Goal: Task Accomplishment & Management: Complete application form

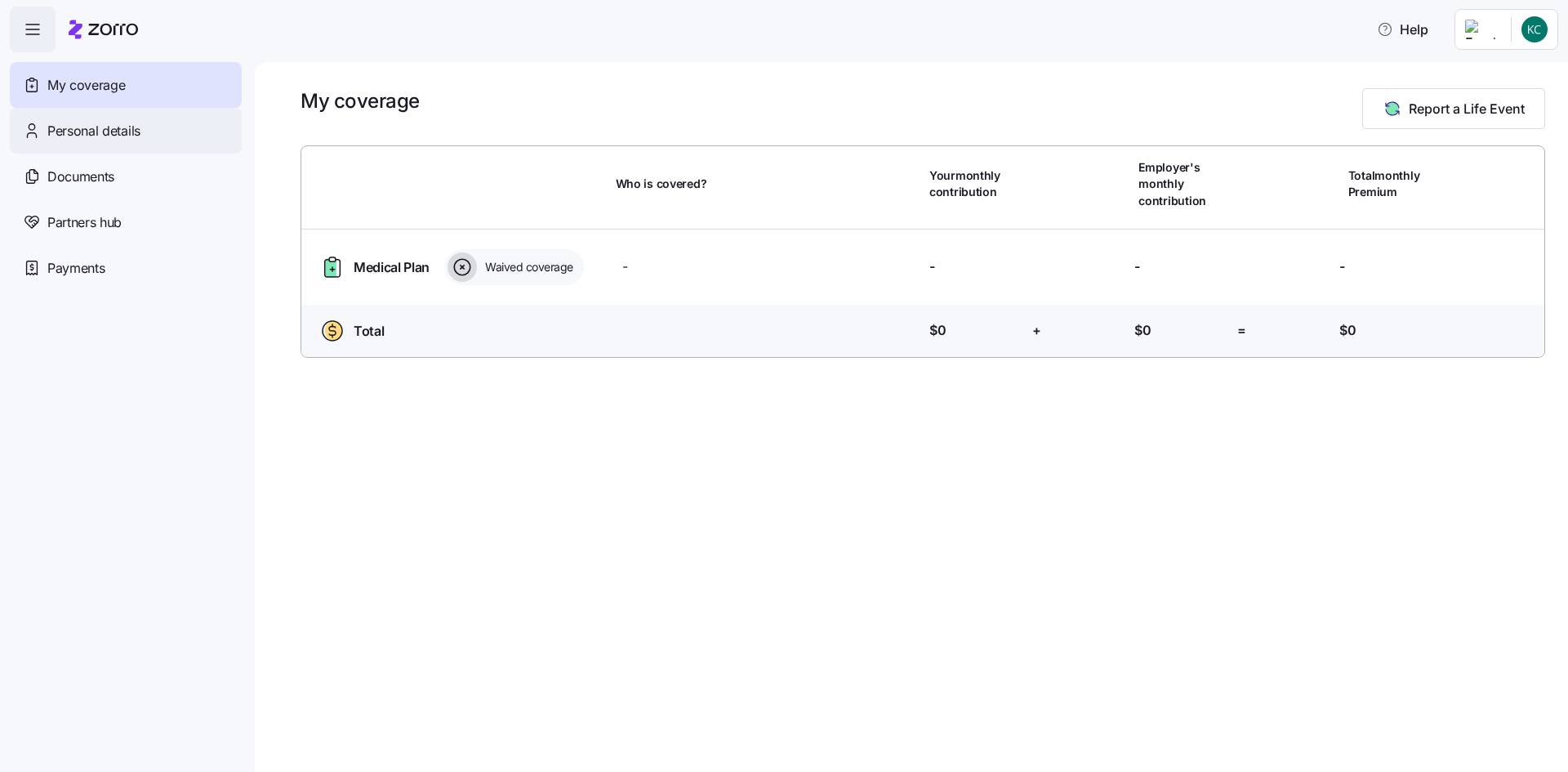
click at [105, 142] on div "Personal details" at bounding box center [125, 130] width 232 height 46
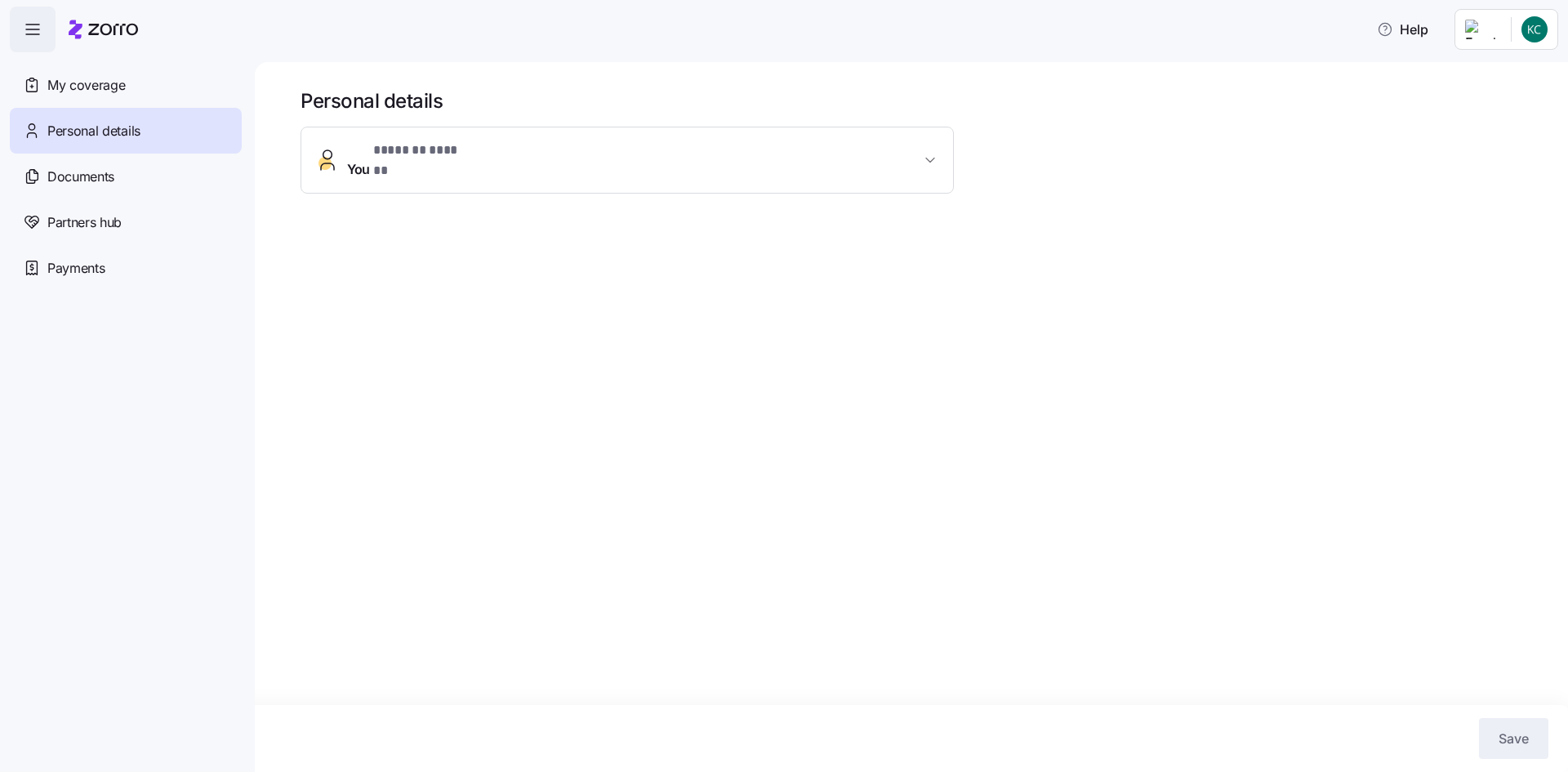
click at [925, 162] on button "You * ******* ****** *" at bounding box center [626, 160] width 651 height 66
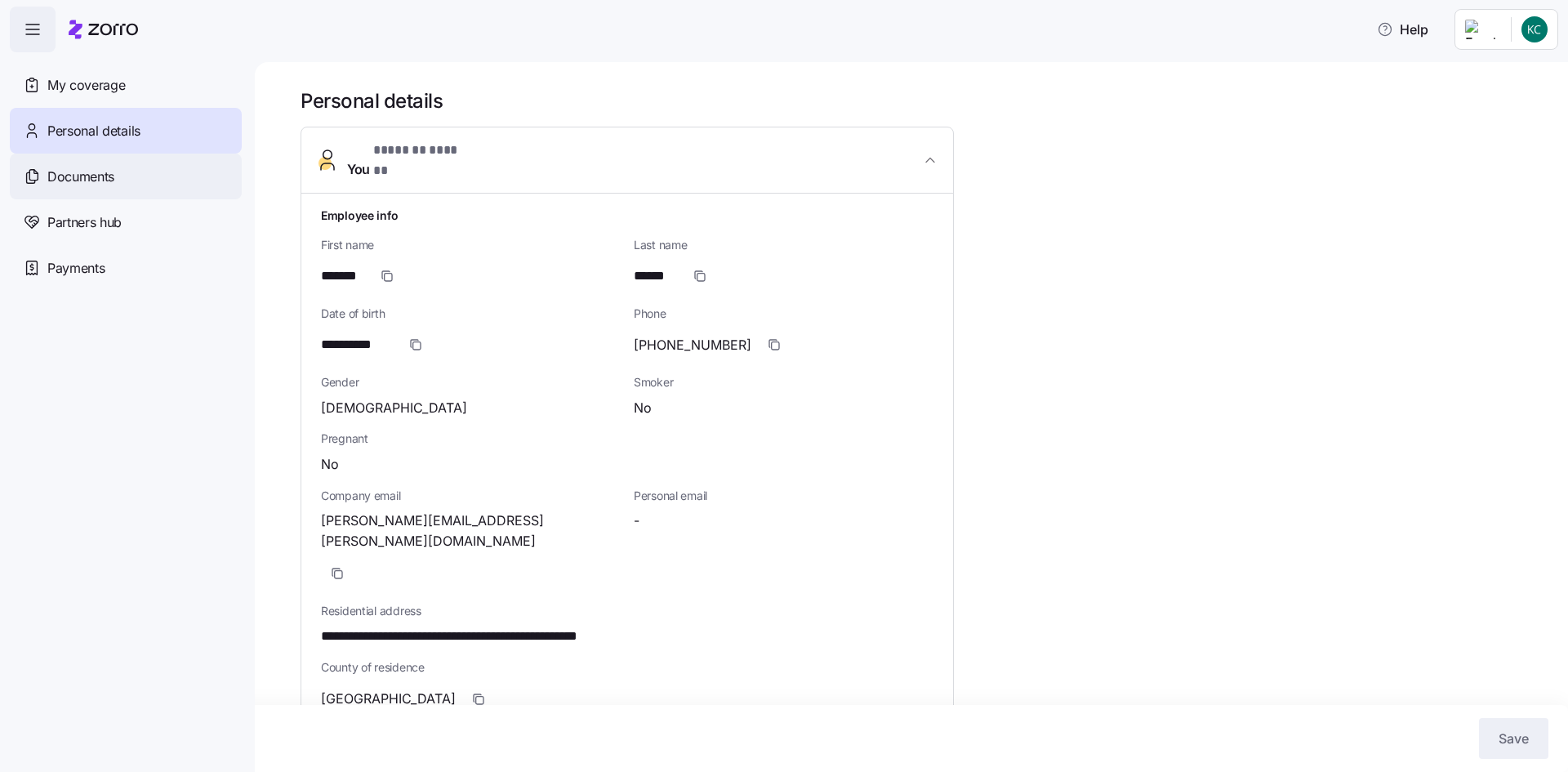
click at [87, 165] on div "Documents" at bounding box center [125, 176] width 232 height 46
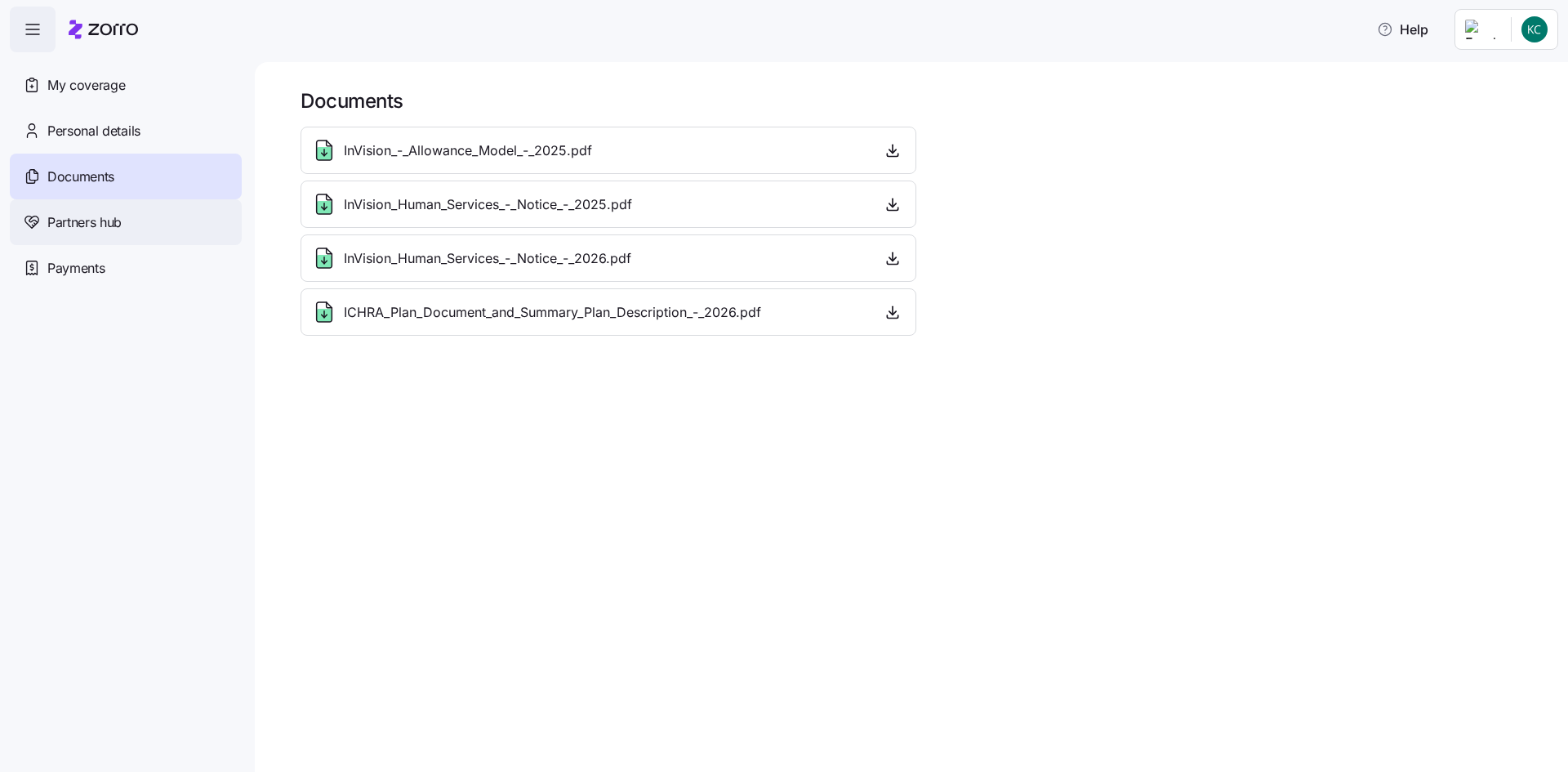
click at [81, 235] on div "Partners hub" at bounding box center [125, 222] width 232 height 46
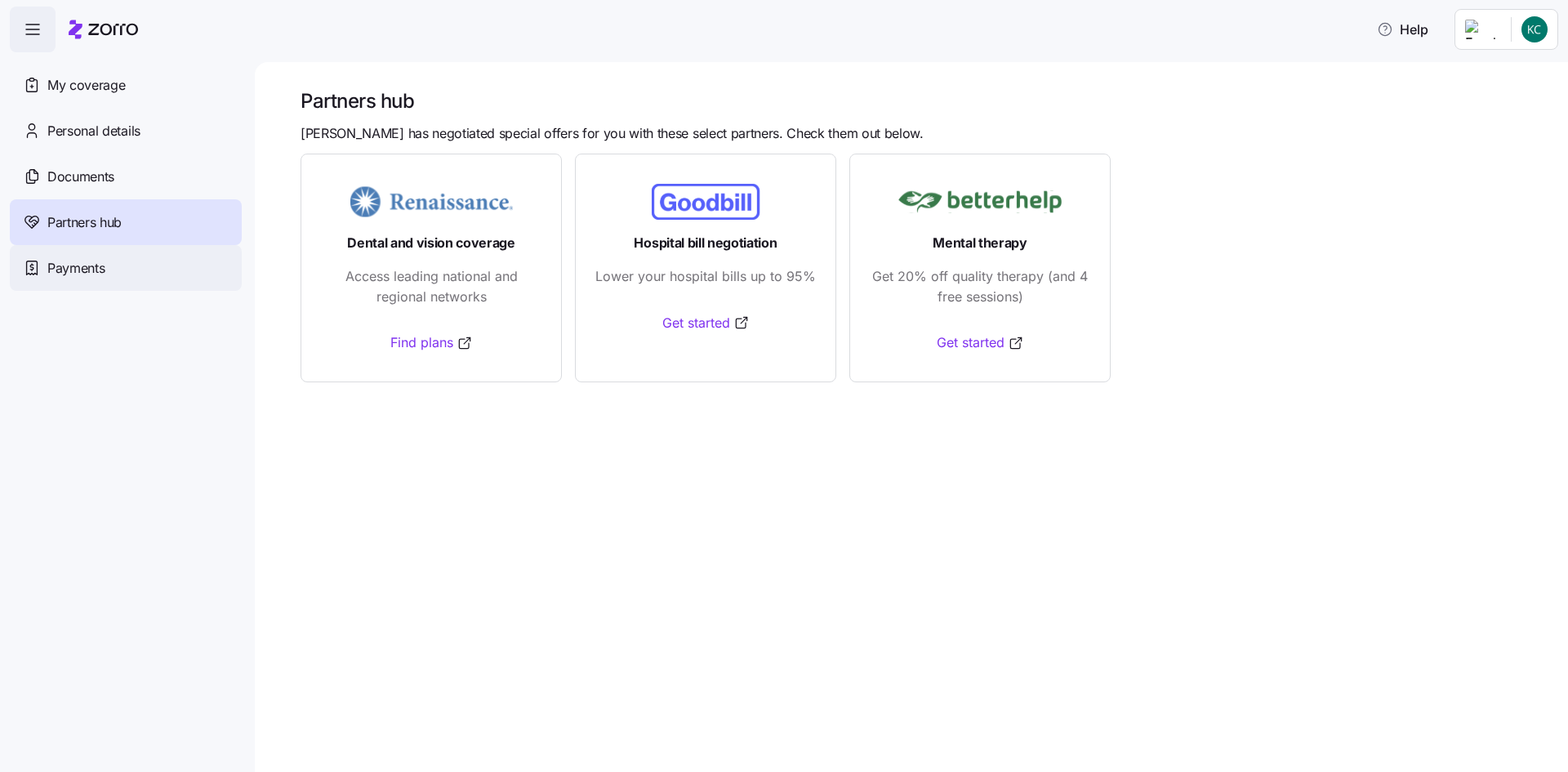
click at [69, 262] on span "Payments" at bounding box center [76, 268] width 57 height 21
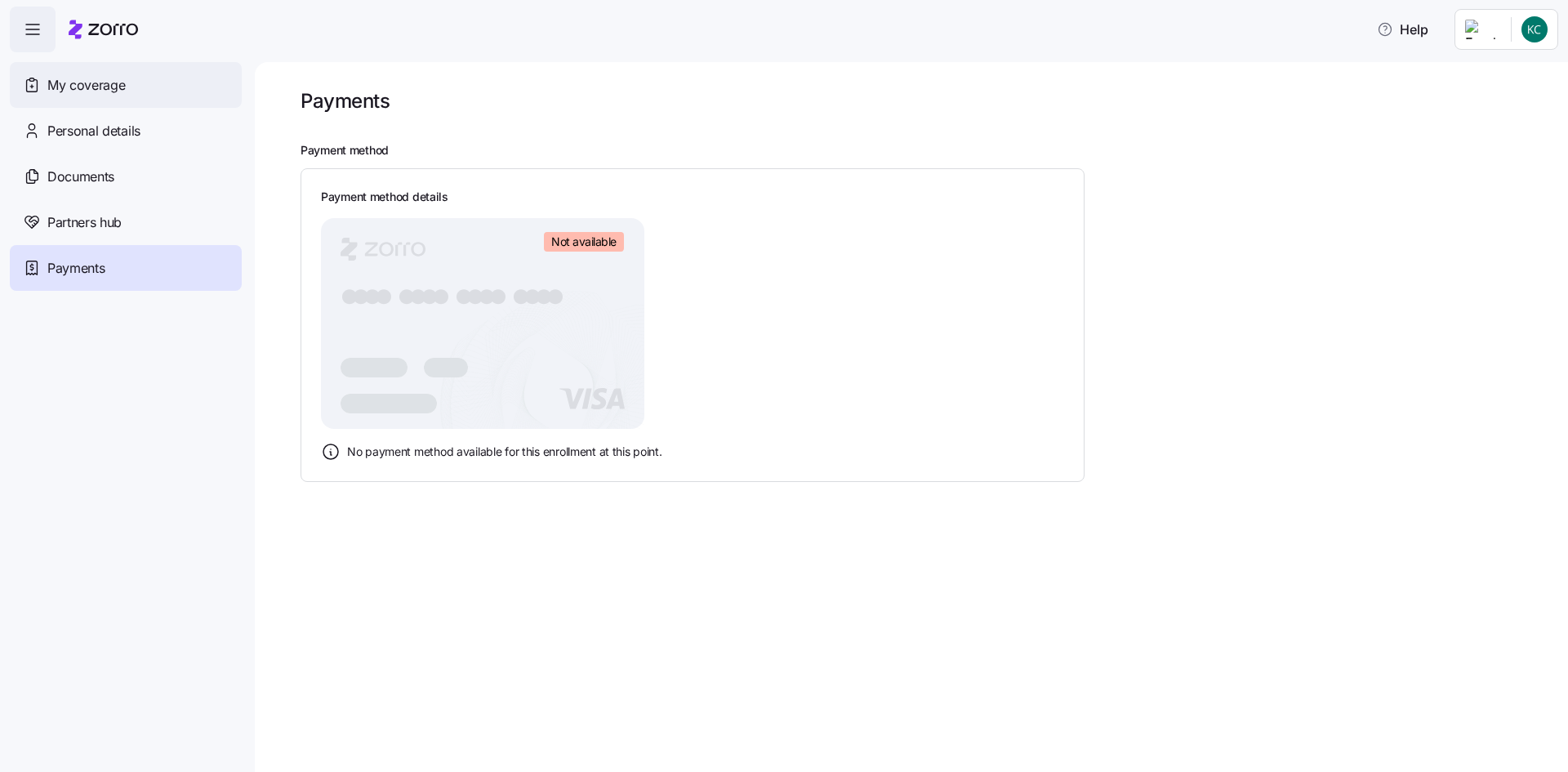
click at [51, 62] on div "My coverage" at bounding box center [125, 85] width 232 height 46
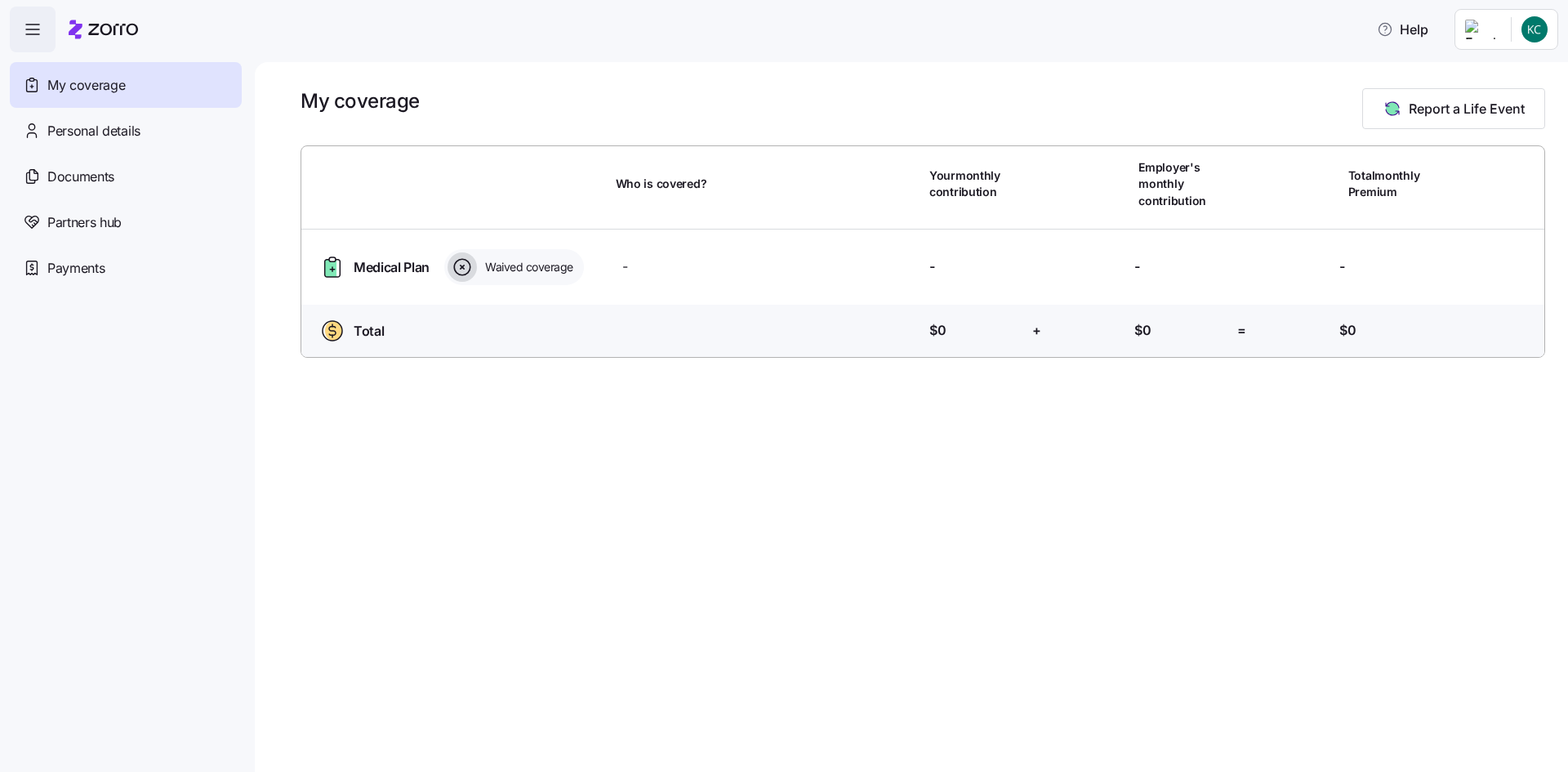
click at [500, 268] on span "Waived coverage" at bounding box center [527, 267] width 93 height 16
click at [436, 273] on div "Medical Plan Waived coverage" at bounding box center [461, 267] width 294 height 36
click at [479, 271] on div "Waived coverage" at bounding box center [514, 267] width 139 height 36
click at [460, 264] on icon at bounding box center [462, 268] width 30 height 30
click at [441, 348] on div "Total Who is covered? Your contribution: $0 + Employer's contribution: $0 = Tot…" at bounding box center [922, 333] width 1256 height 59
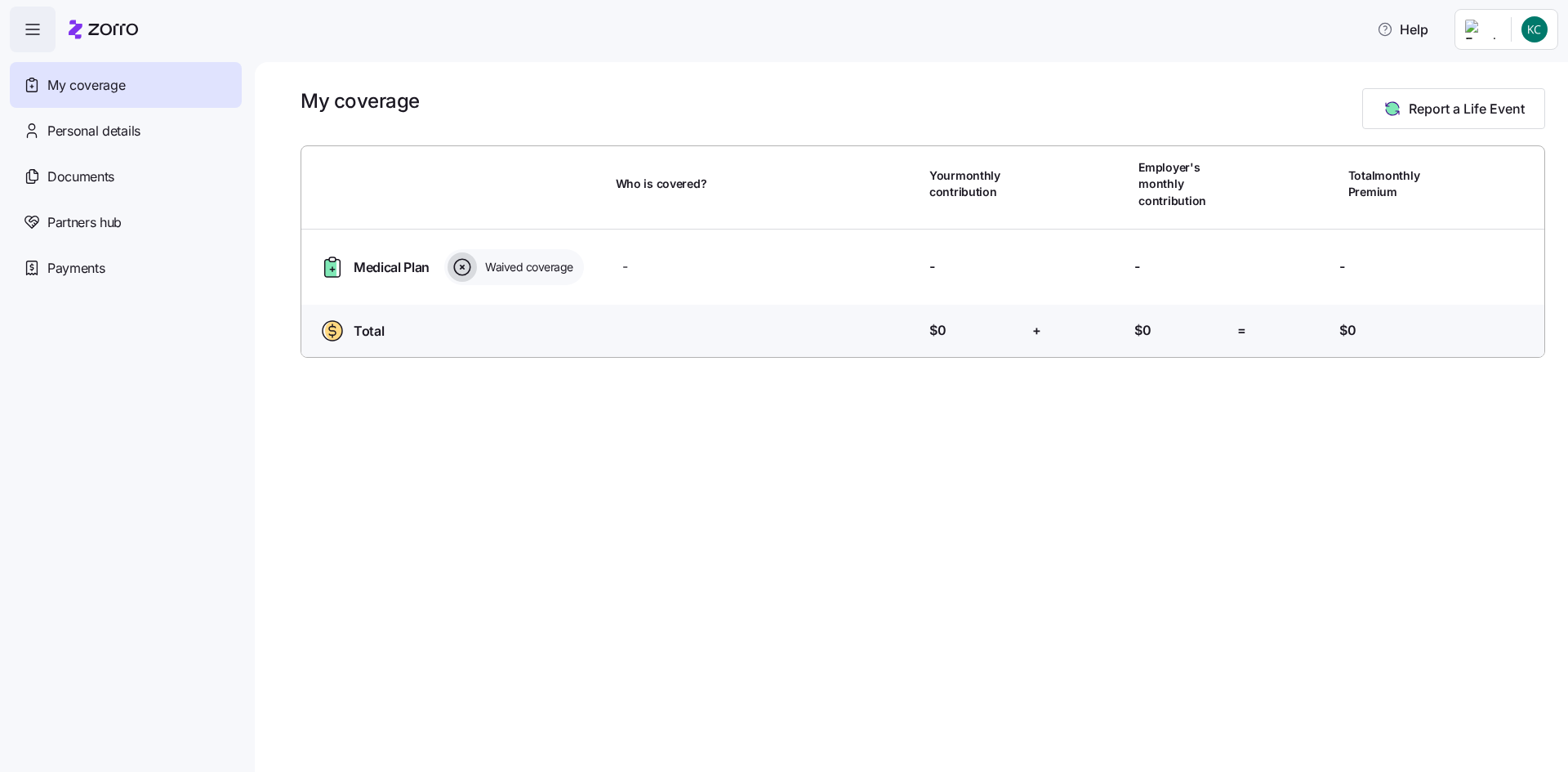
click at [667, 613] on div "My coverage Report a Life Event Who is covered? Your monthly contribution Emplo…" at bounding box center [911, 417] width 1312 height 710
click at [36, 36] on icon "button" at bounding box center [33, 30] width 20 height 20
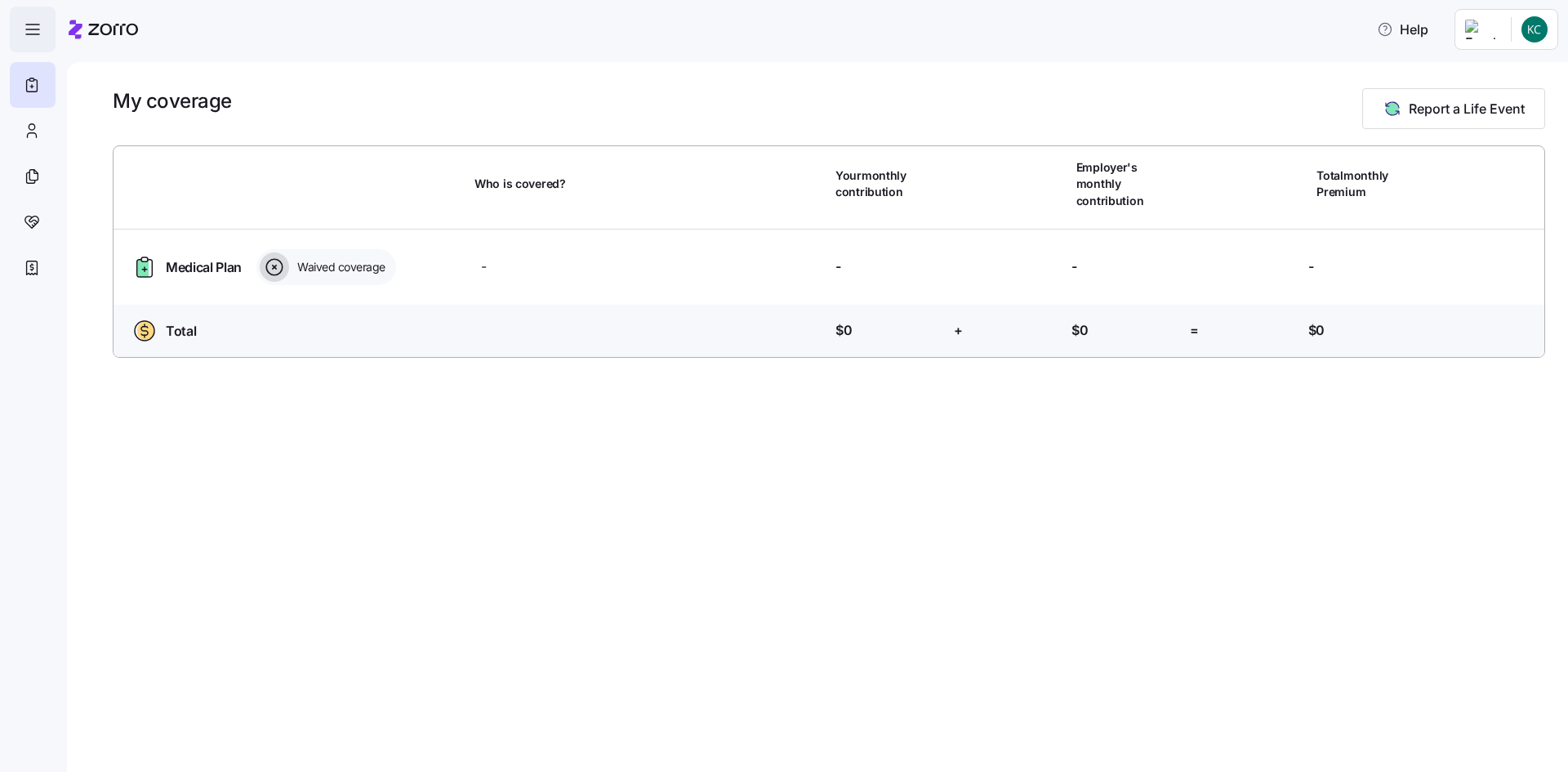
click at [36, 36] on icon "button" at bounding box center [33, 30] width 20 height 20
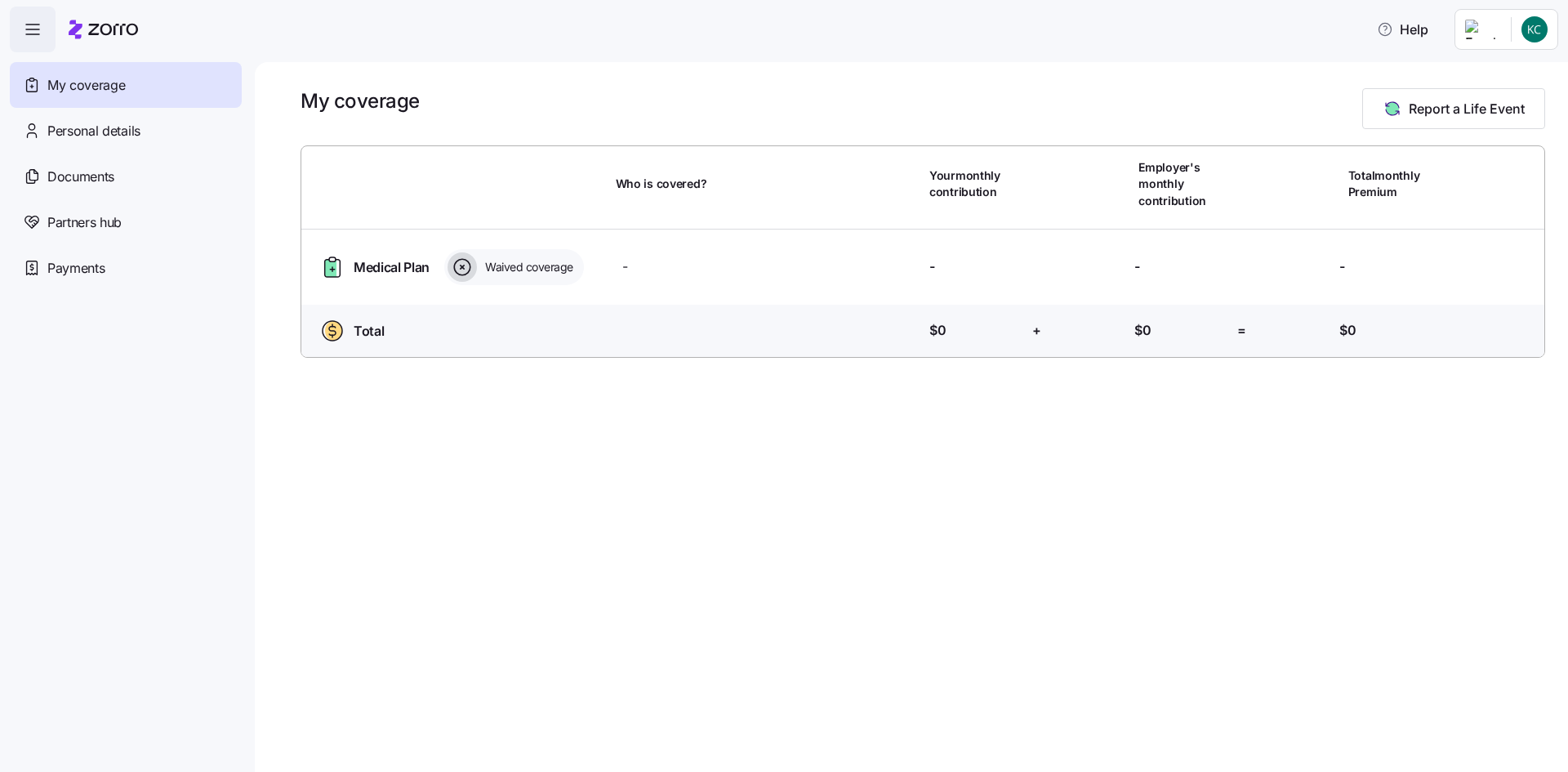
click at [34, 38] on icon "button" at bounding box center [33, 30] width 20 height 20
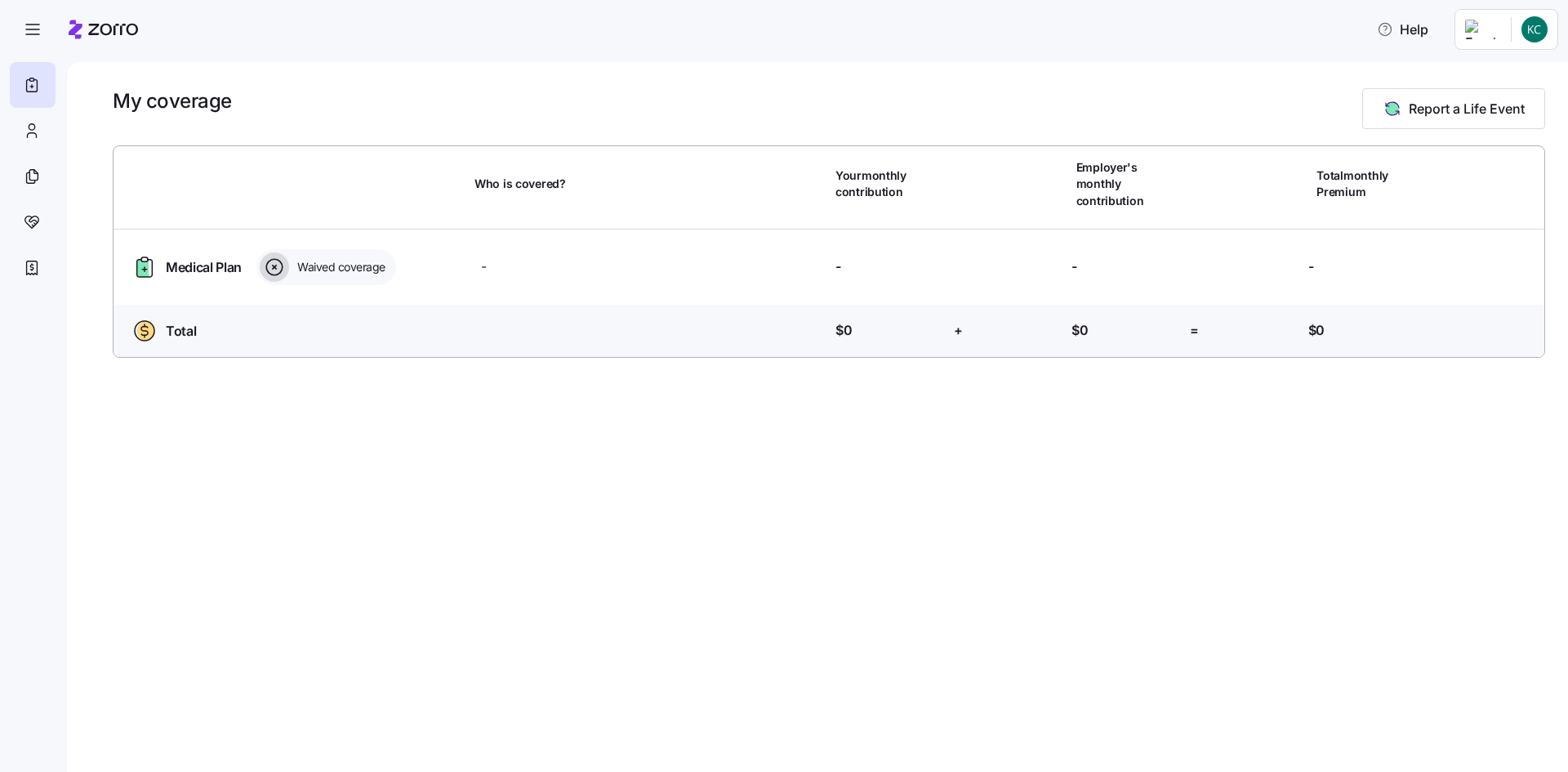
click at [1537, 27] on html "Help My coverage Report a Life Event Who is covered? Your monthly contribution …" at bounding box center [784, 381] width 1568 height 762
click at [1532, 71] on div "My settings" at bounding box center [1501, 74] width 86 height 18
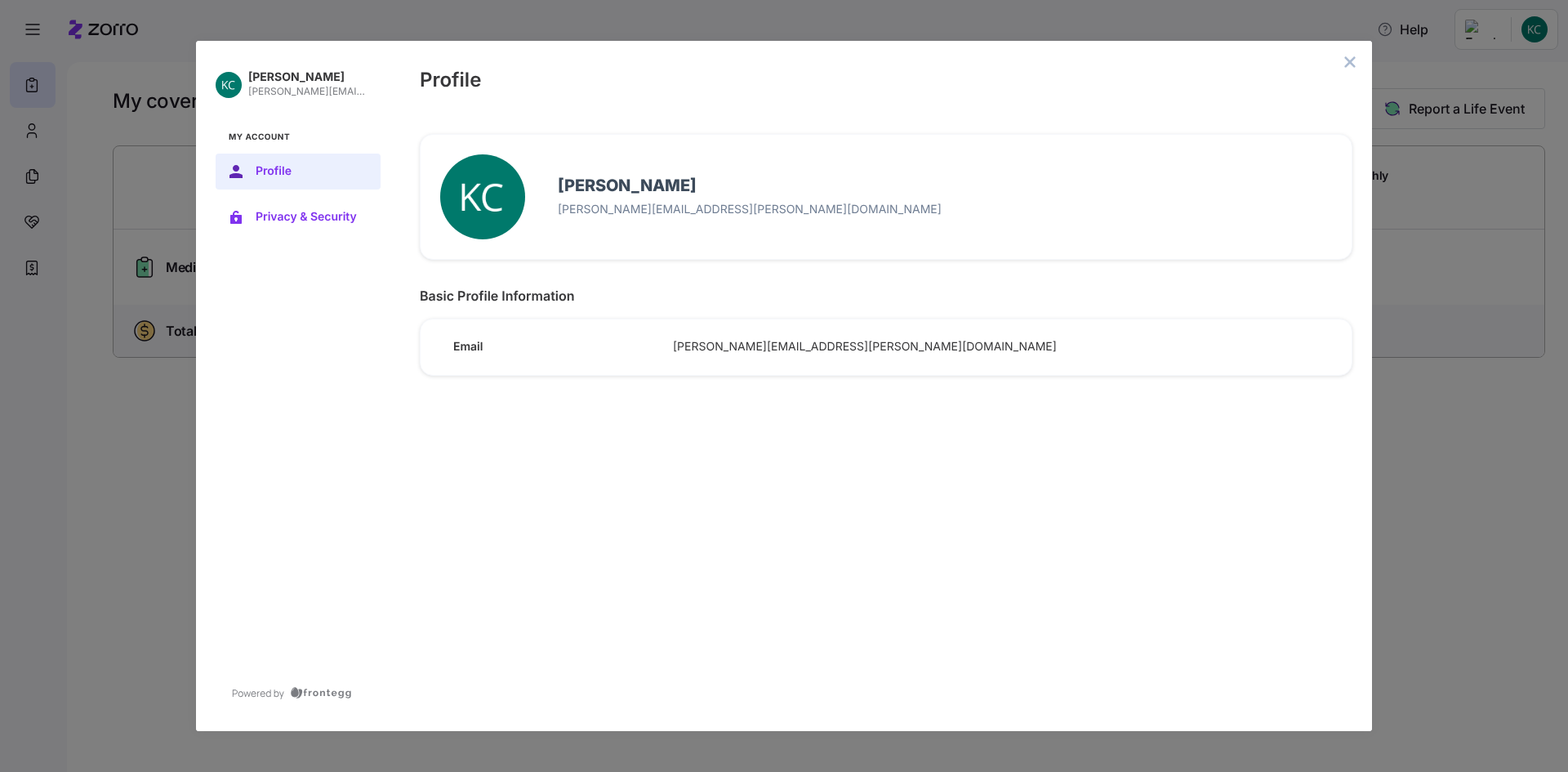
click at [299, 213] on span "Privacy & Security" at bounding box center [311, 217] width 111 height 13
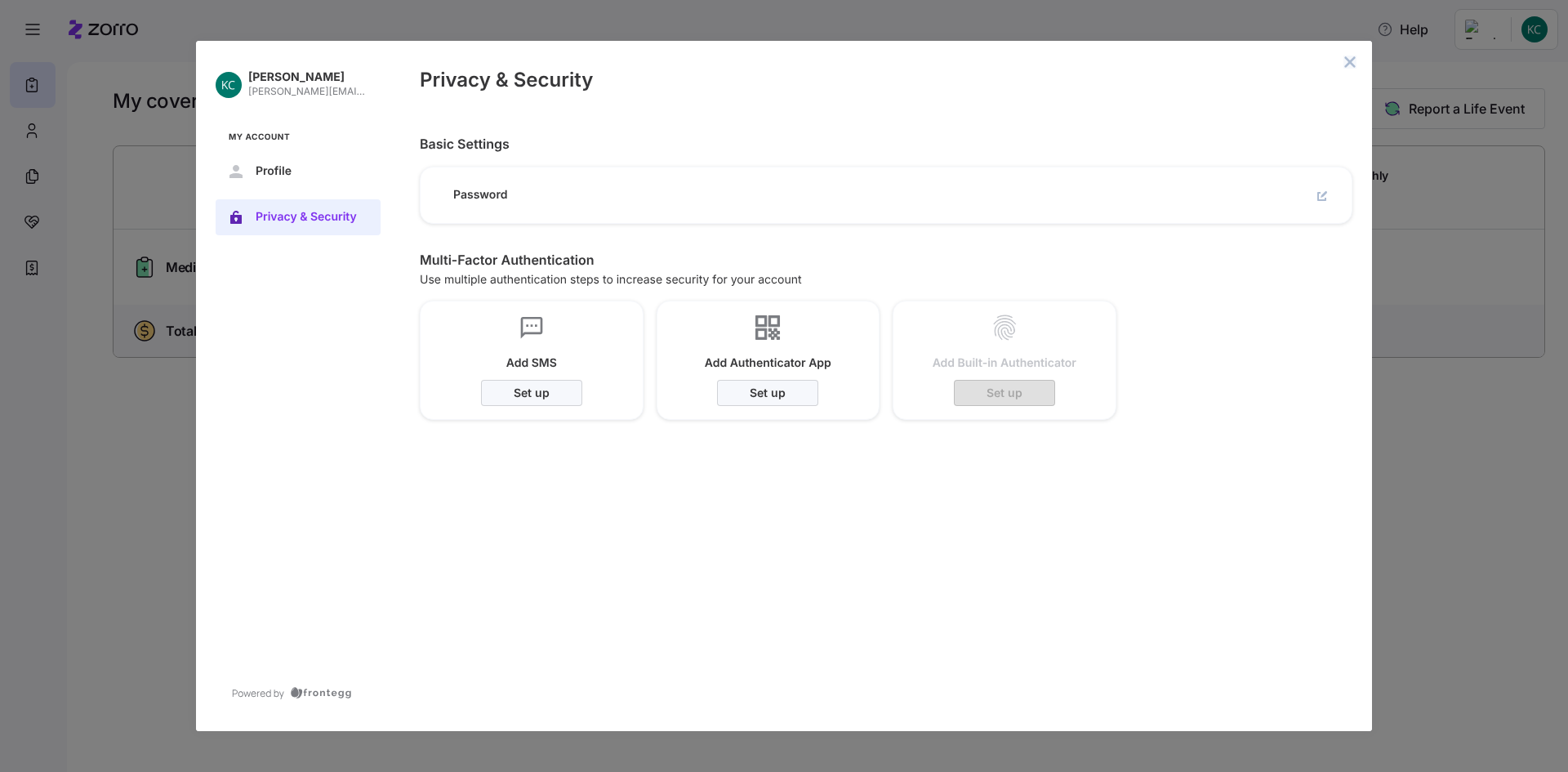
click at [1349, 66] on icon "close admin-box" at bounding box center [1349, 62] width 13 height 13
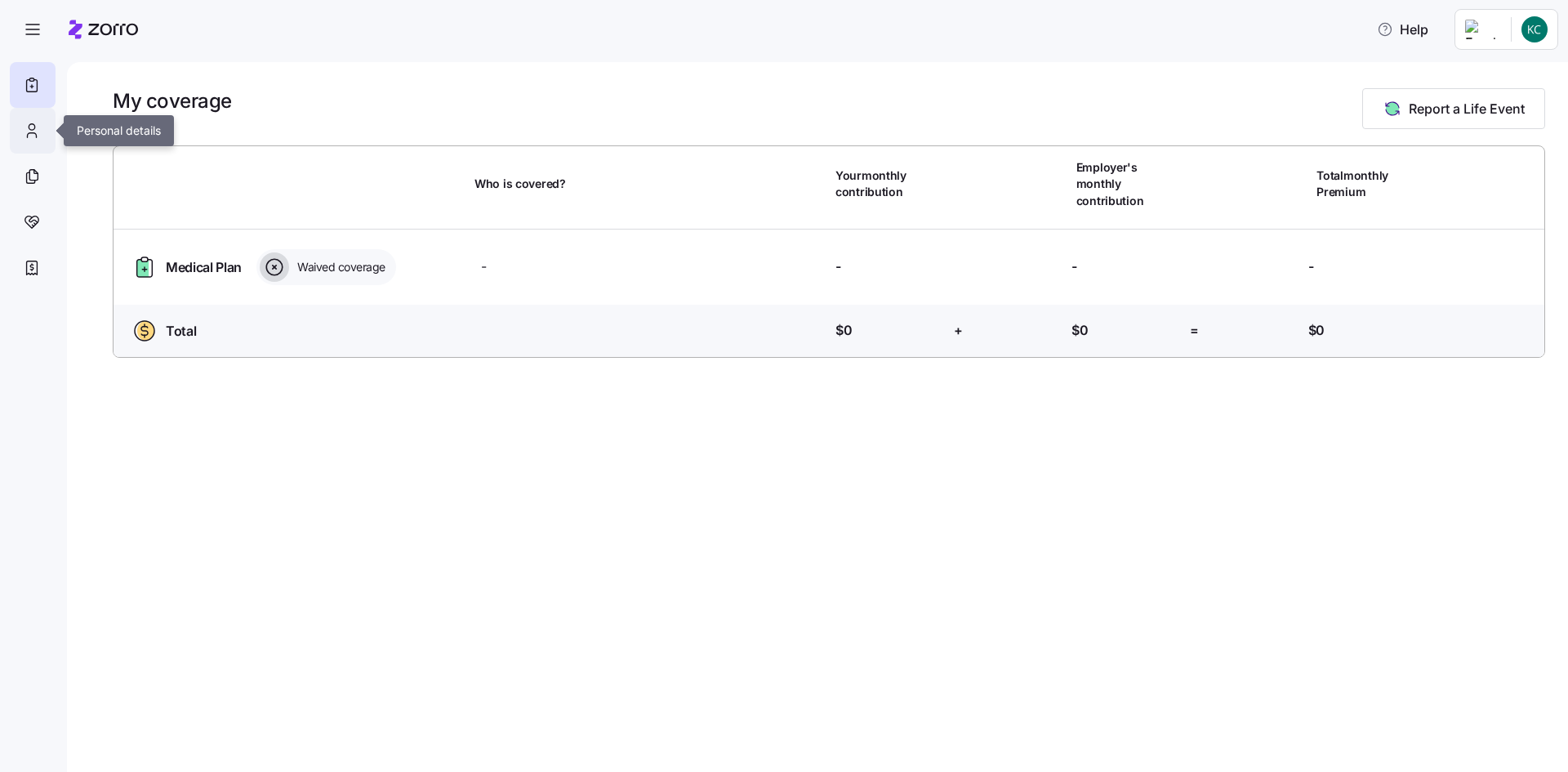
click at [23, 119] on div at bounding box center [33, 130] width 46 height 46
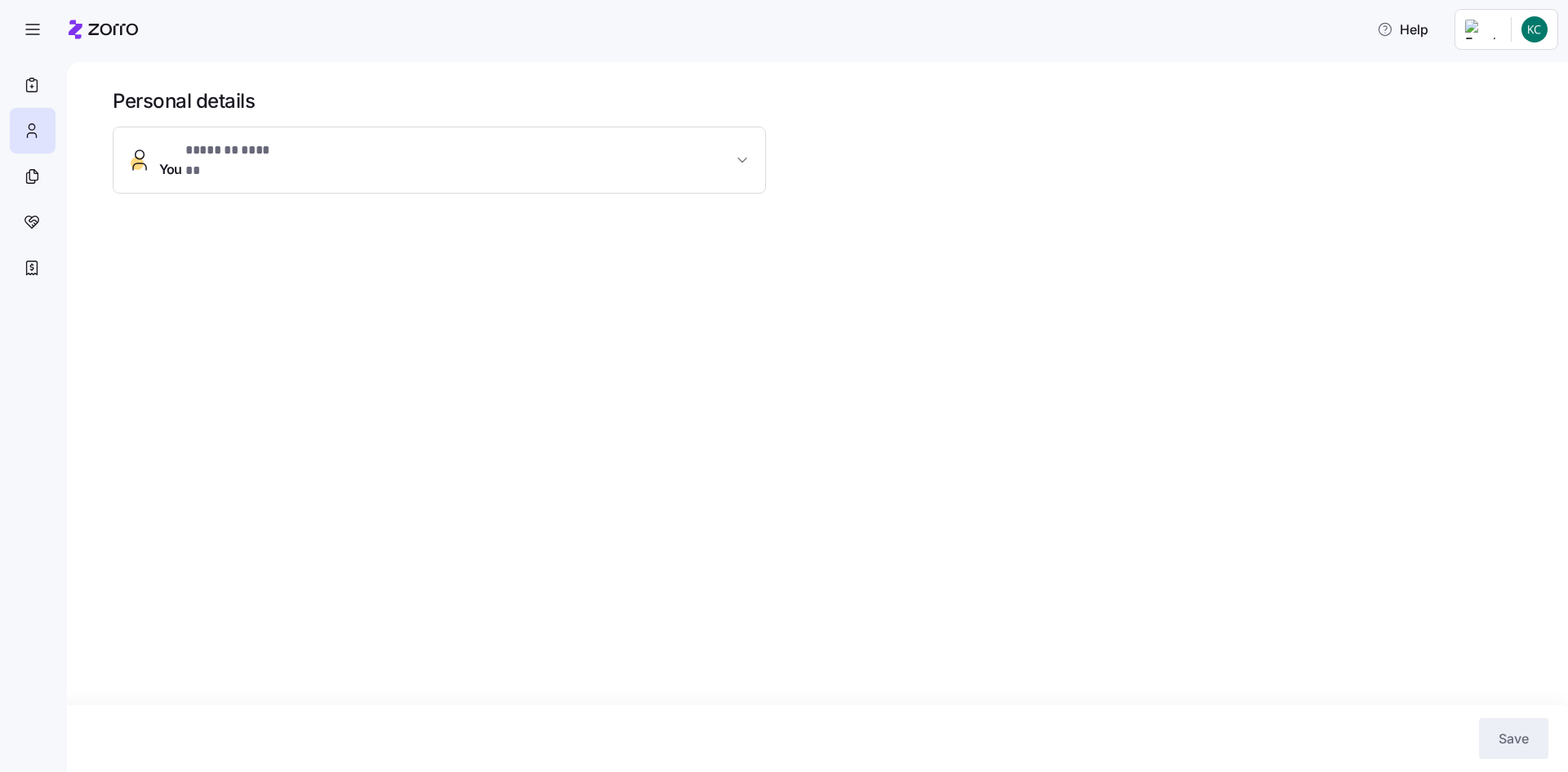
click at [178, 133] on button "You * ******* ****** *" at bounding box center [438, 160] width 651 height 66
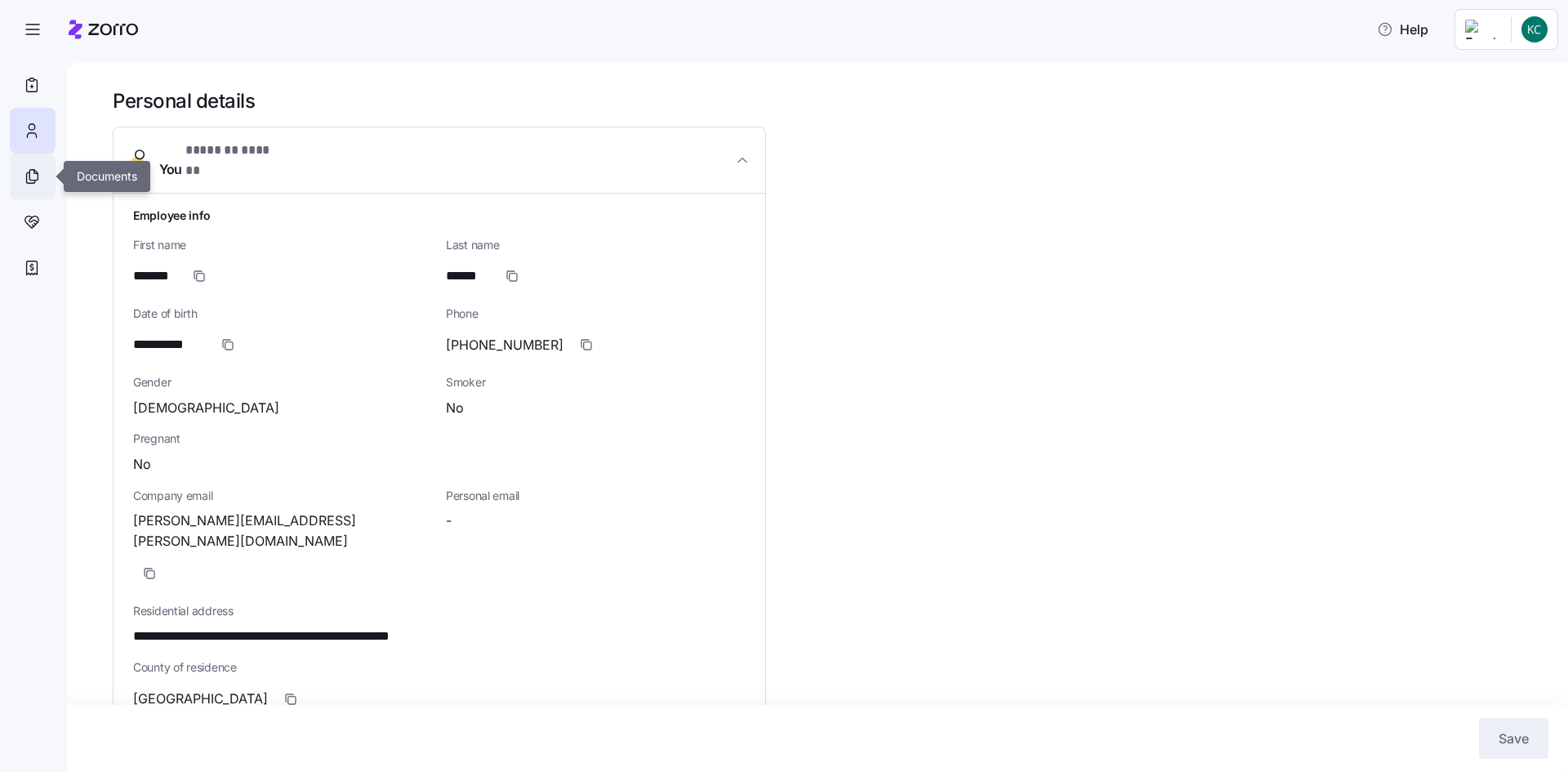
click at [28, 177] on icon at bounding box center [32, 177] width 18 height 20
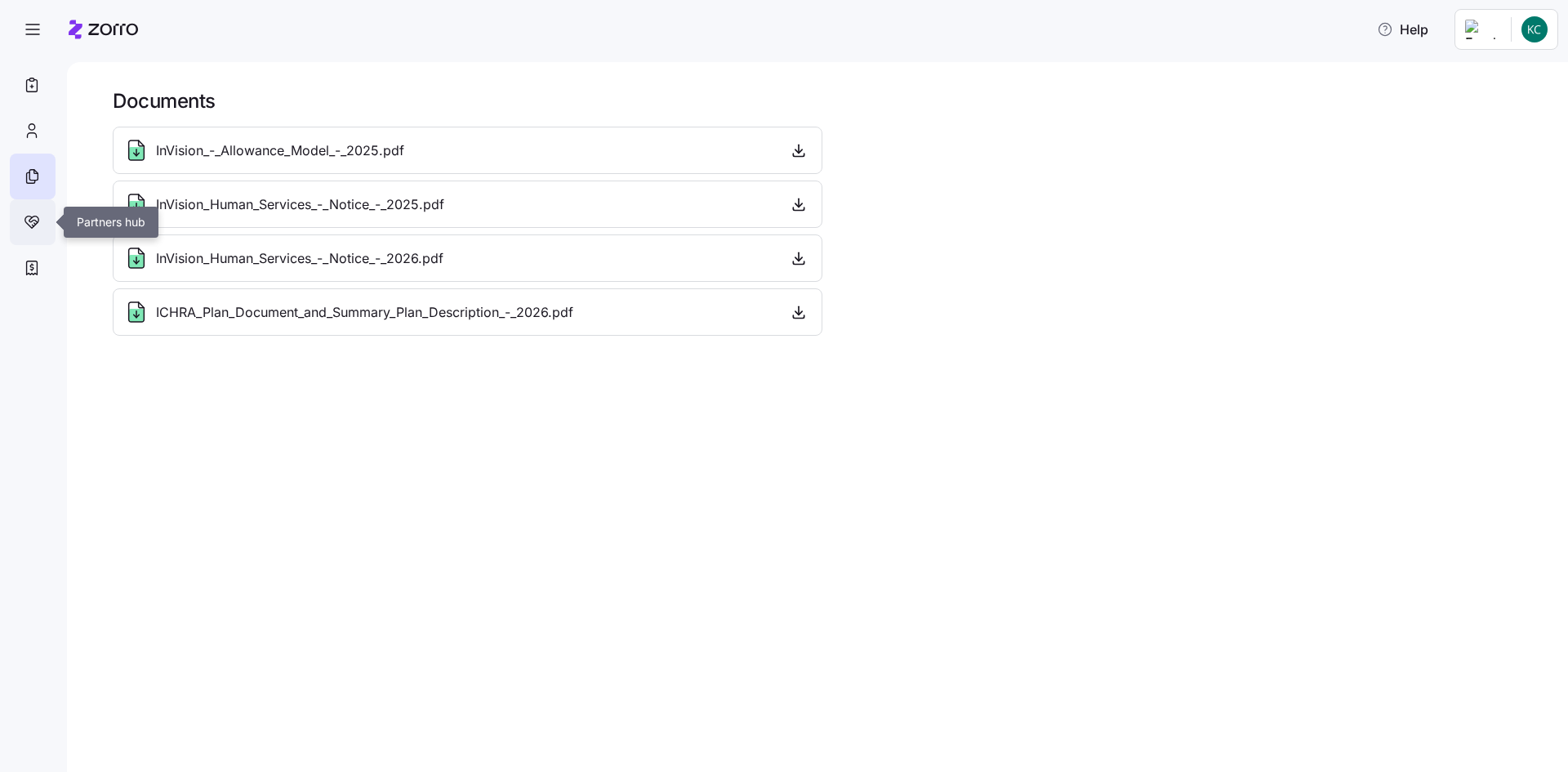
click at [30, 236] on div at bounding box center [33, 222] width 46 height 46
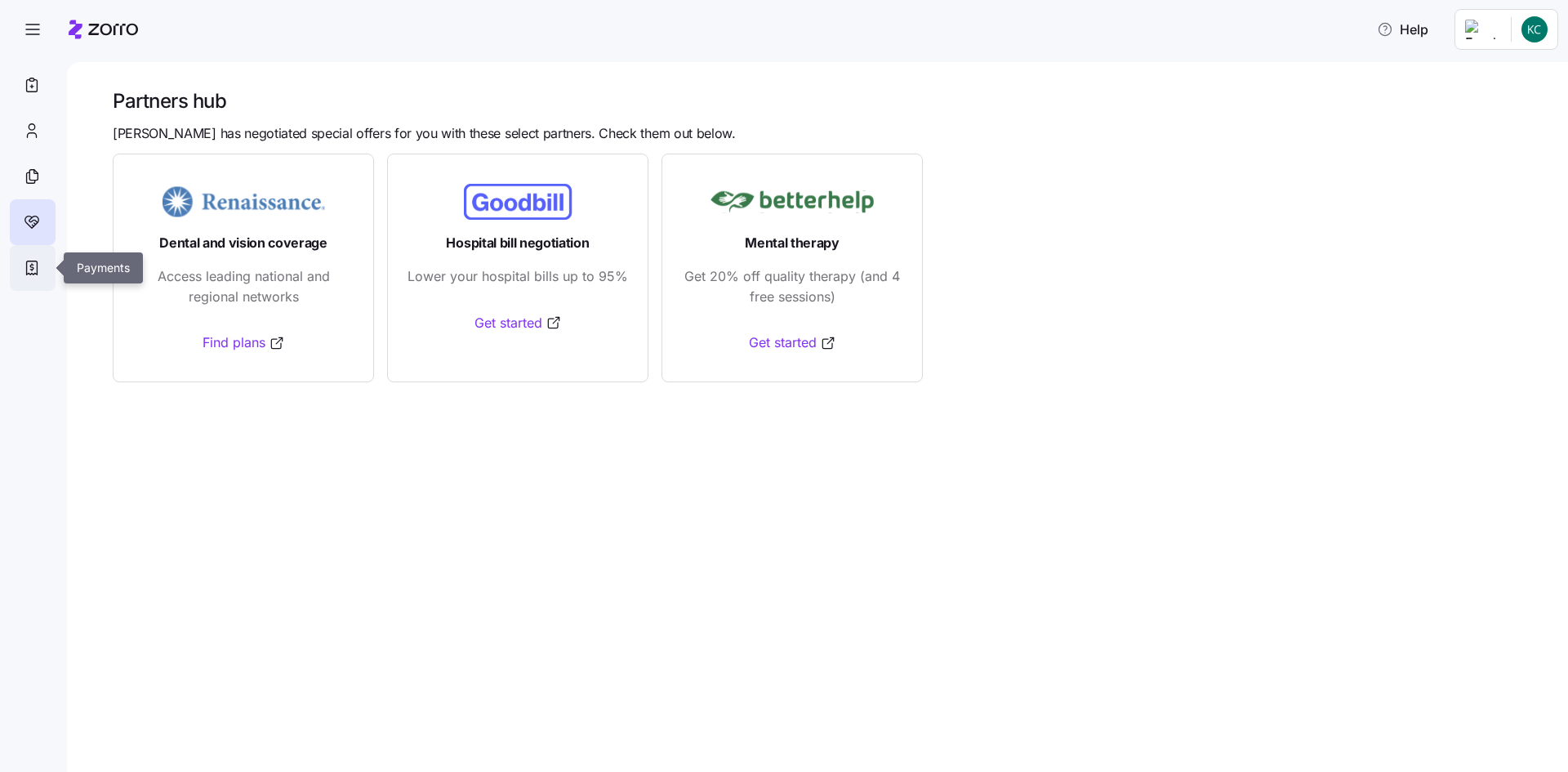
click at [37, 275] on icon at bounding box center [32, 269] width 11 height 14
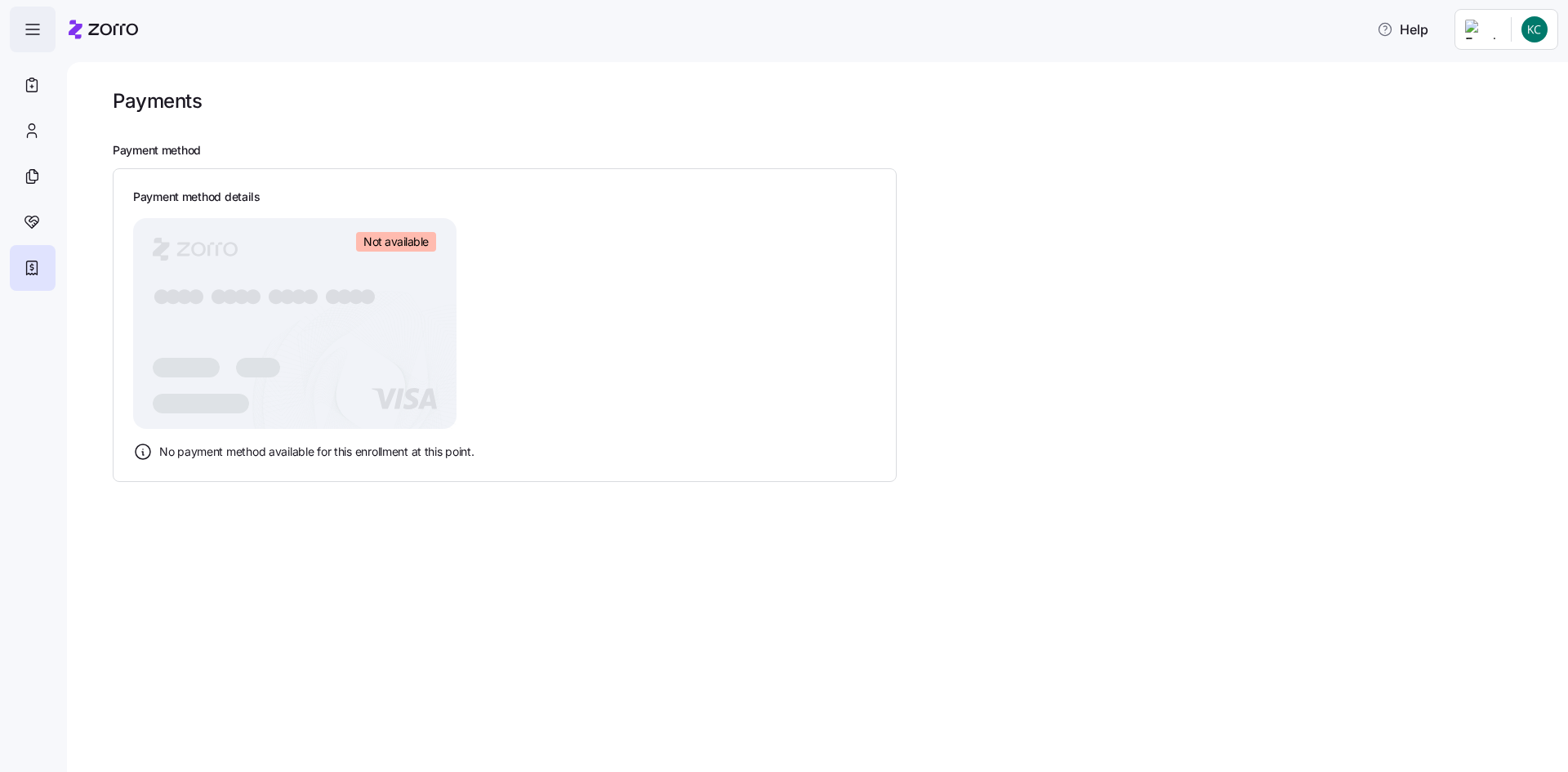
click at [34, 25] on icon "button" at bounding box center [33, 30] width 20 height 20
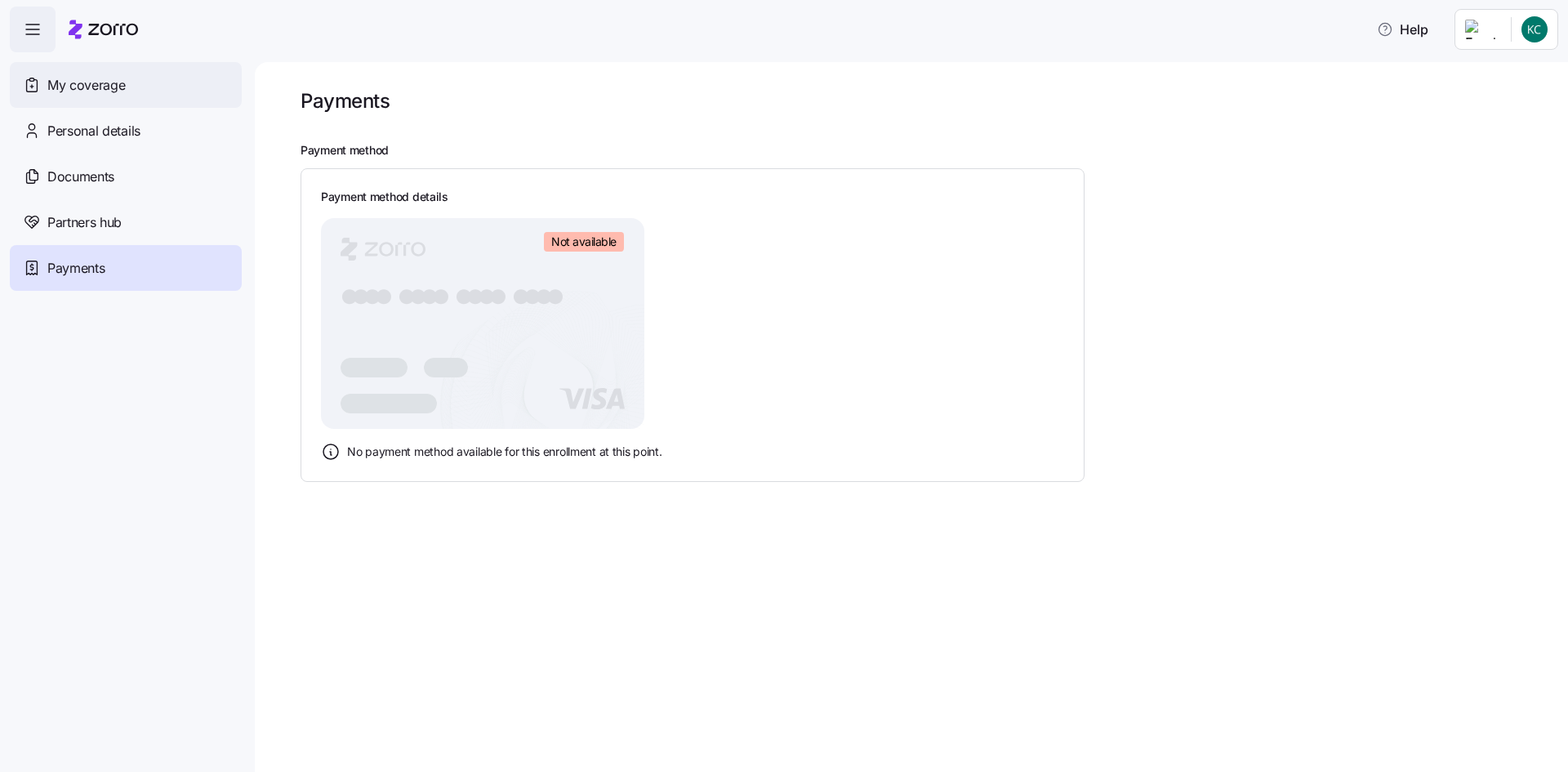
click at [83, 89] on span "My coverage" at bounding box center [87, 86] width 78 height 21
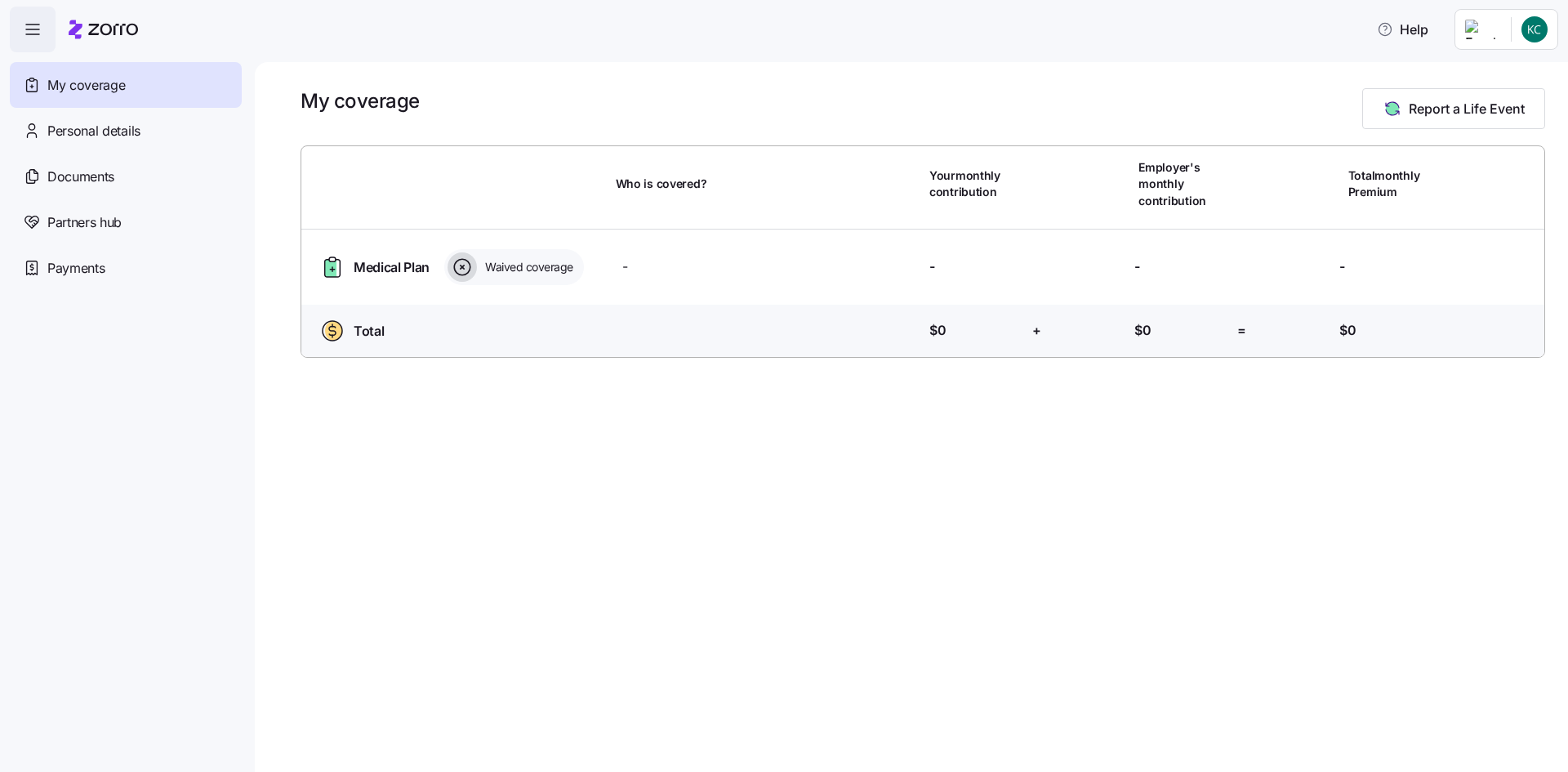
drag, startPoint x: 381, startPoint y: 268, endPoint x: 385, endPoint y: 298, distance: 30.3
click at [381, 272] on span "Medical Plan" at bounding box center [392, 268] width 76 height 21
click at [146, 133] on div "Personal details" at bounding box center [125, 130] width 232 height 46
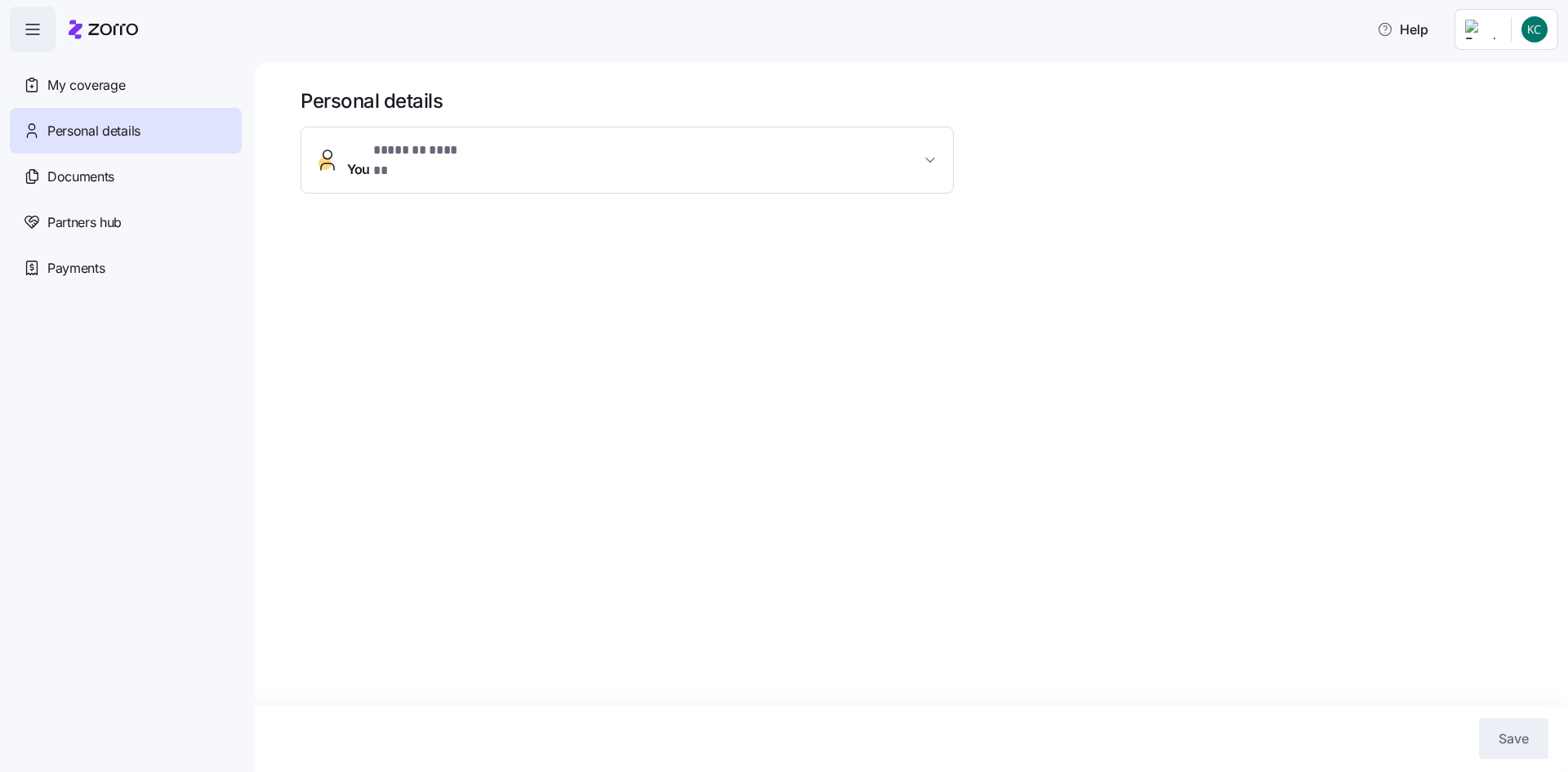
click at [388, 147] on span "* ******* ****** *" at bounding box center [421, 150] width 95 height 21
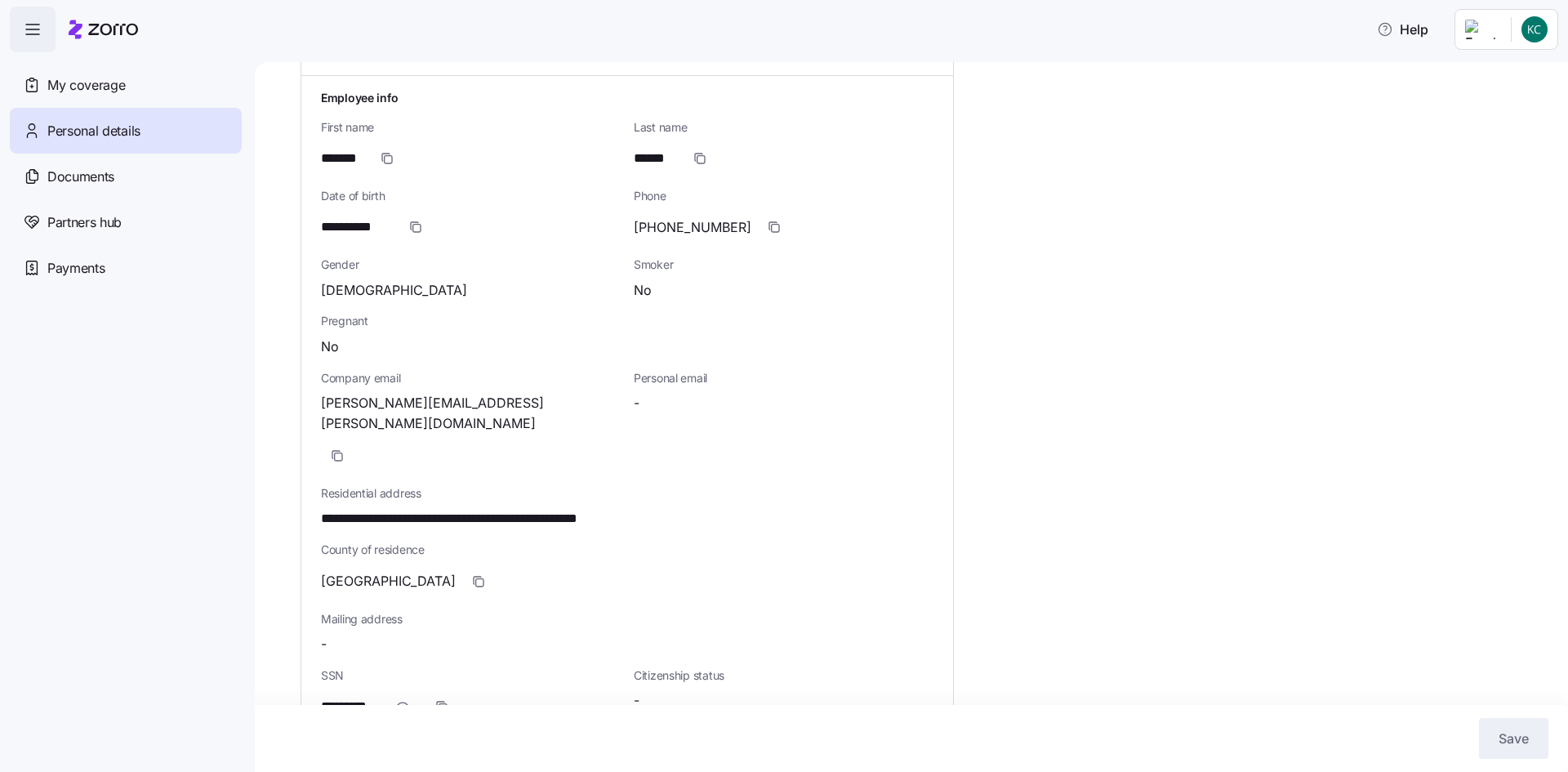
scroll to position [163, 0]
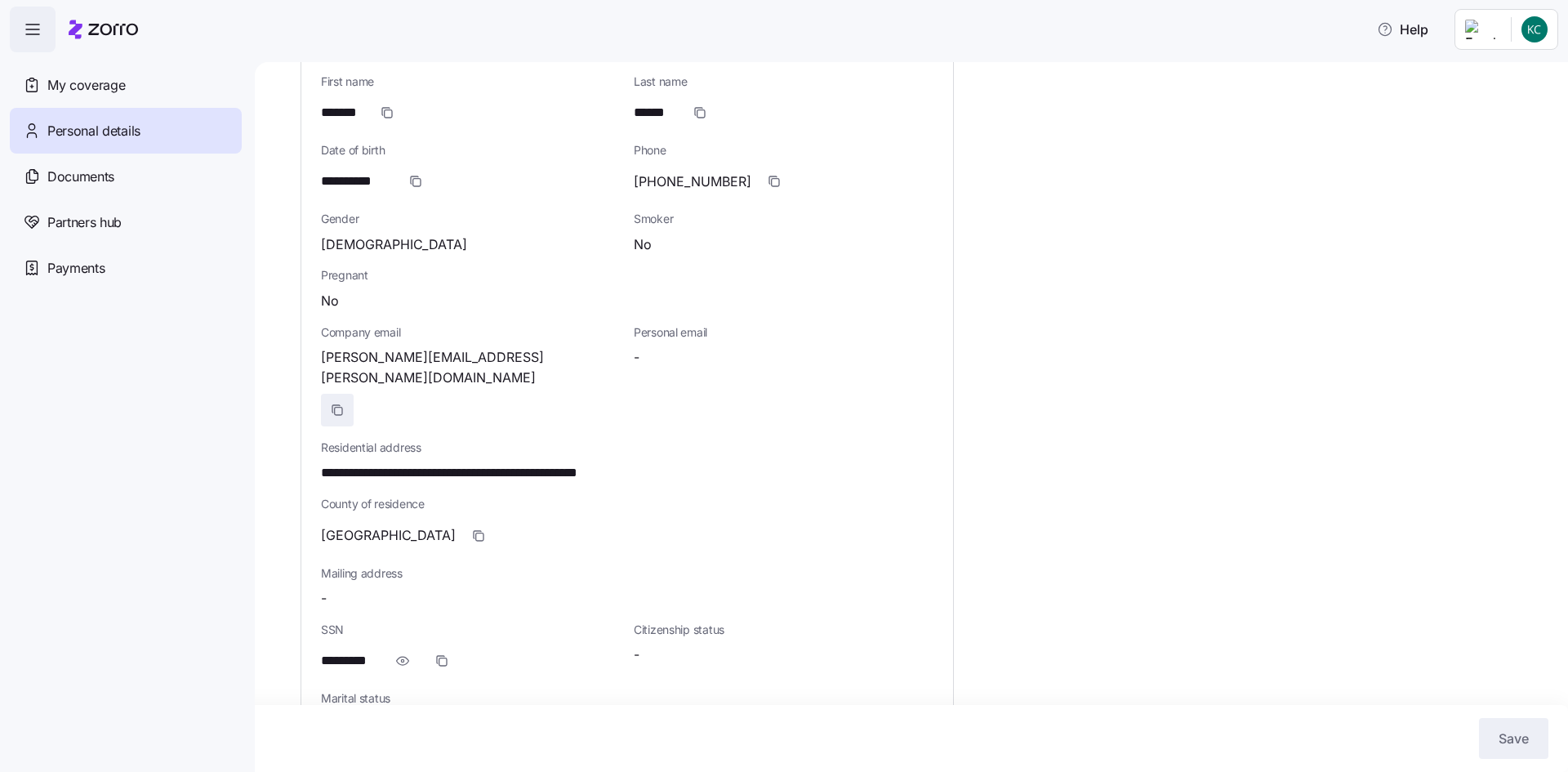
click at [353, 395] on span "button" at bounding box center [337, 410] width 31 height 31
click at [344, 404] on icon "button" at bounding box center [337, 410] width 13 height 13
click at [463, 520] on span "button" at bounding box center [478, 535] width 31 height 31
click at [476, 464] on span "**********" at bounding box center [488, 474] width 335 height 21
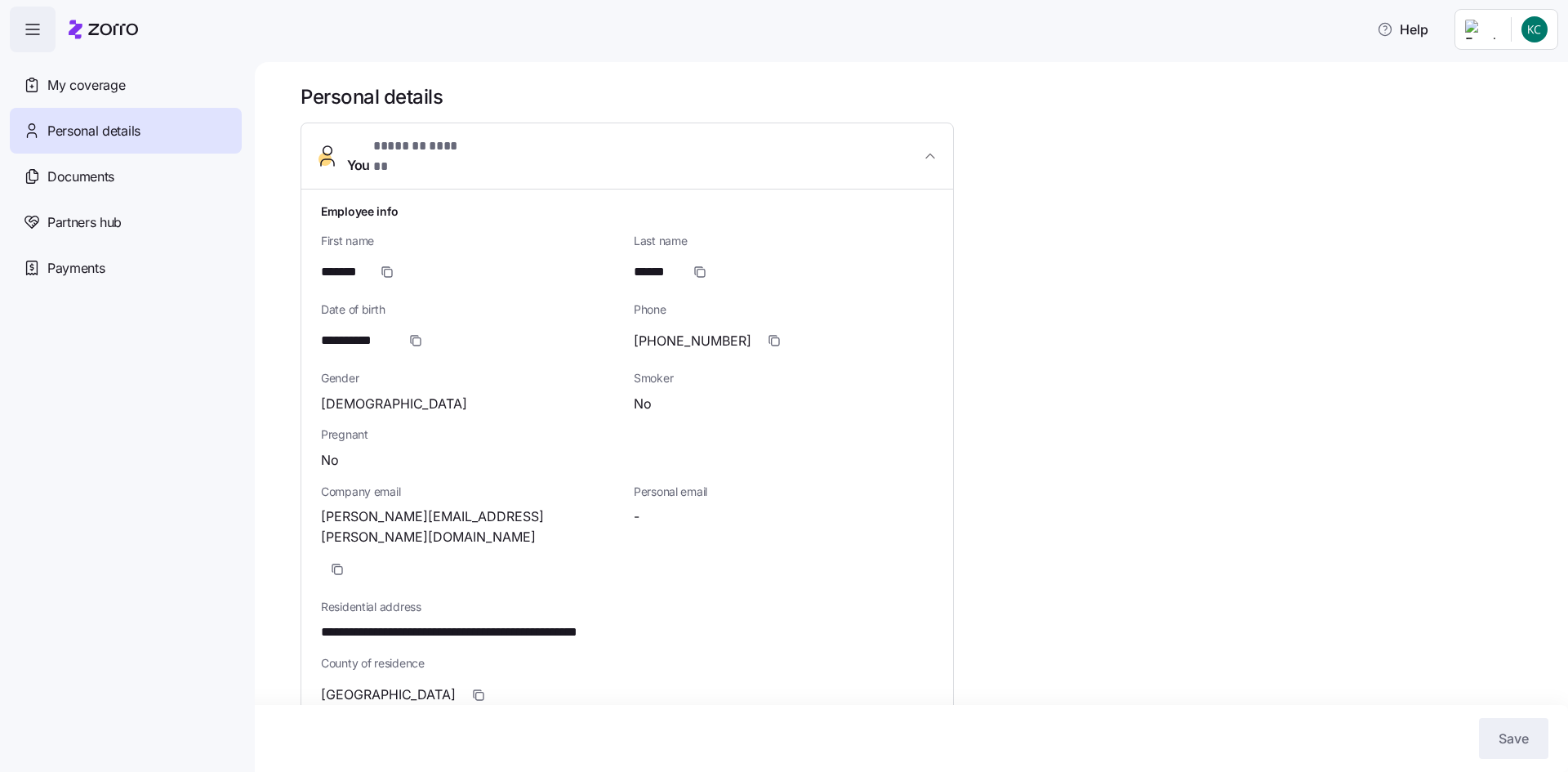
scroll to position [0, 0]
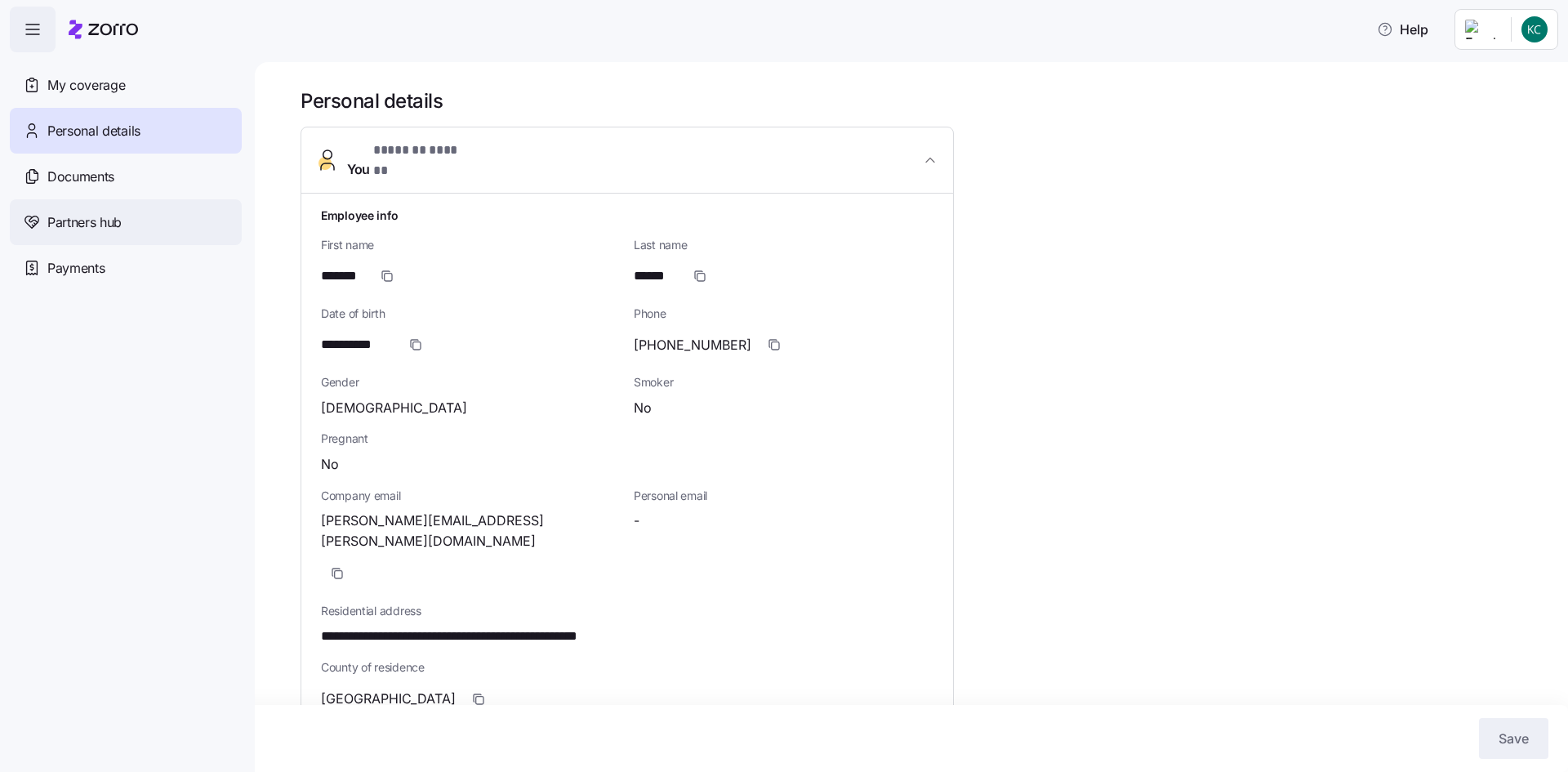
click at [92, 220] on span "Partners hub" at bounding box center [85, 223] width 75 height 21
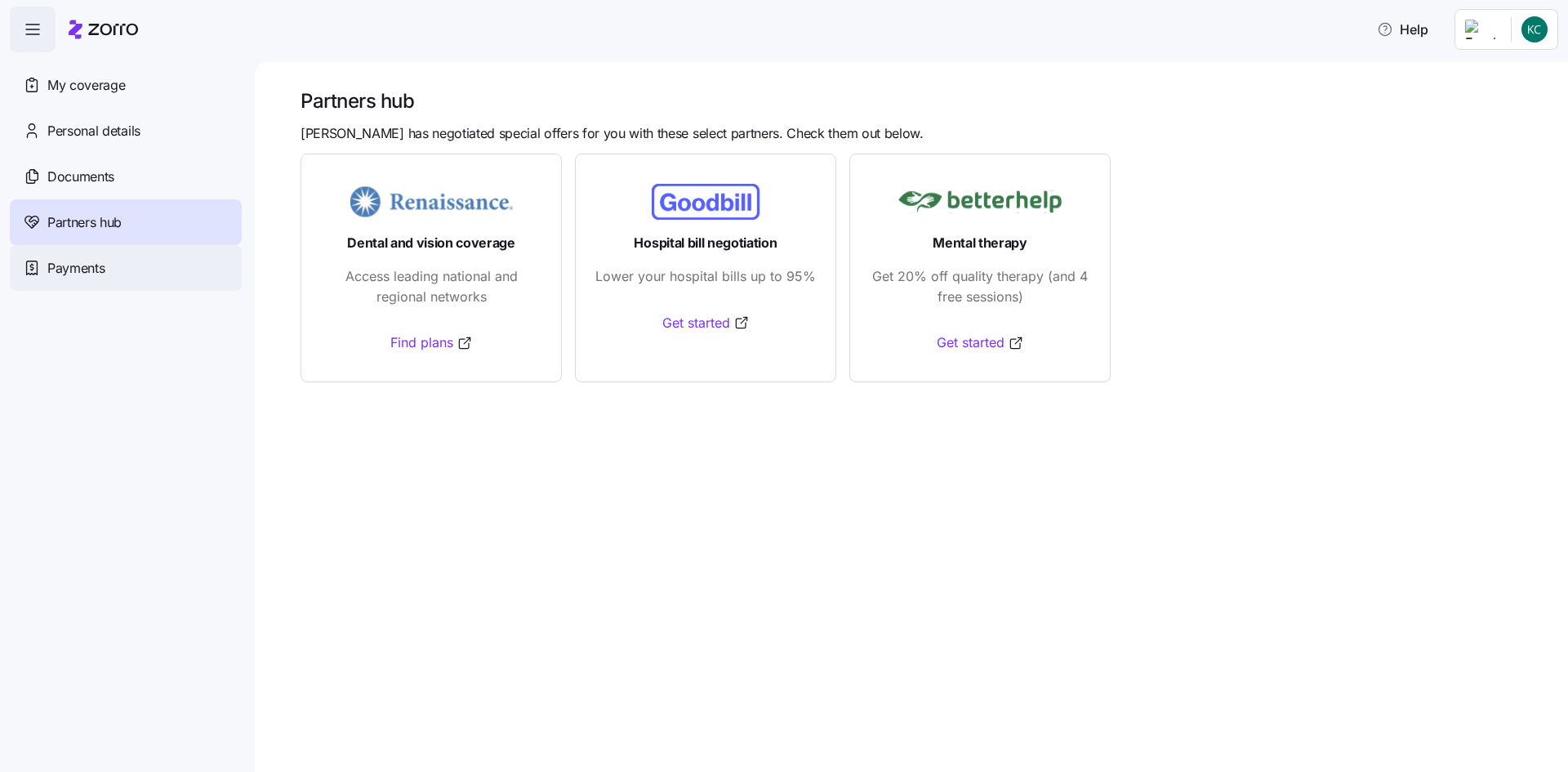
click at [85, 262] on span "Payments" at bounding box center [76, 268] width 57 height 21
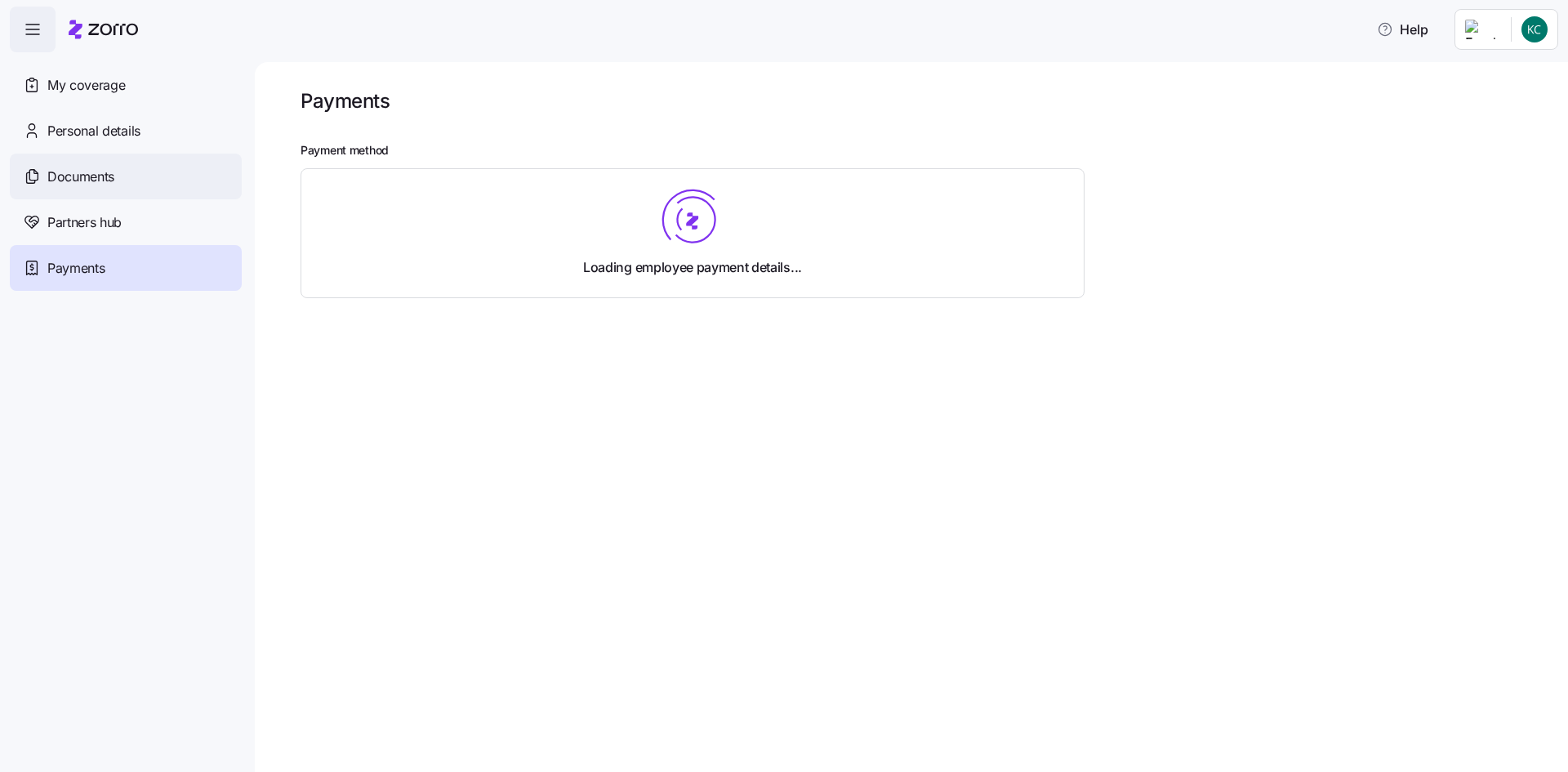
click at [93, 164] on div "Documents" at bounding box center [125, 176] width 232 height 46
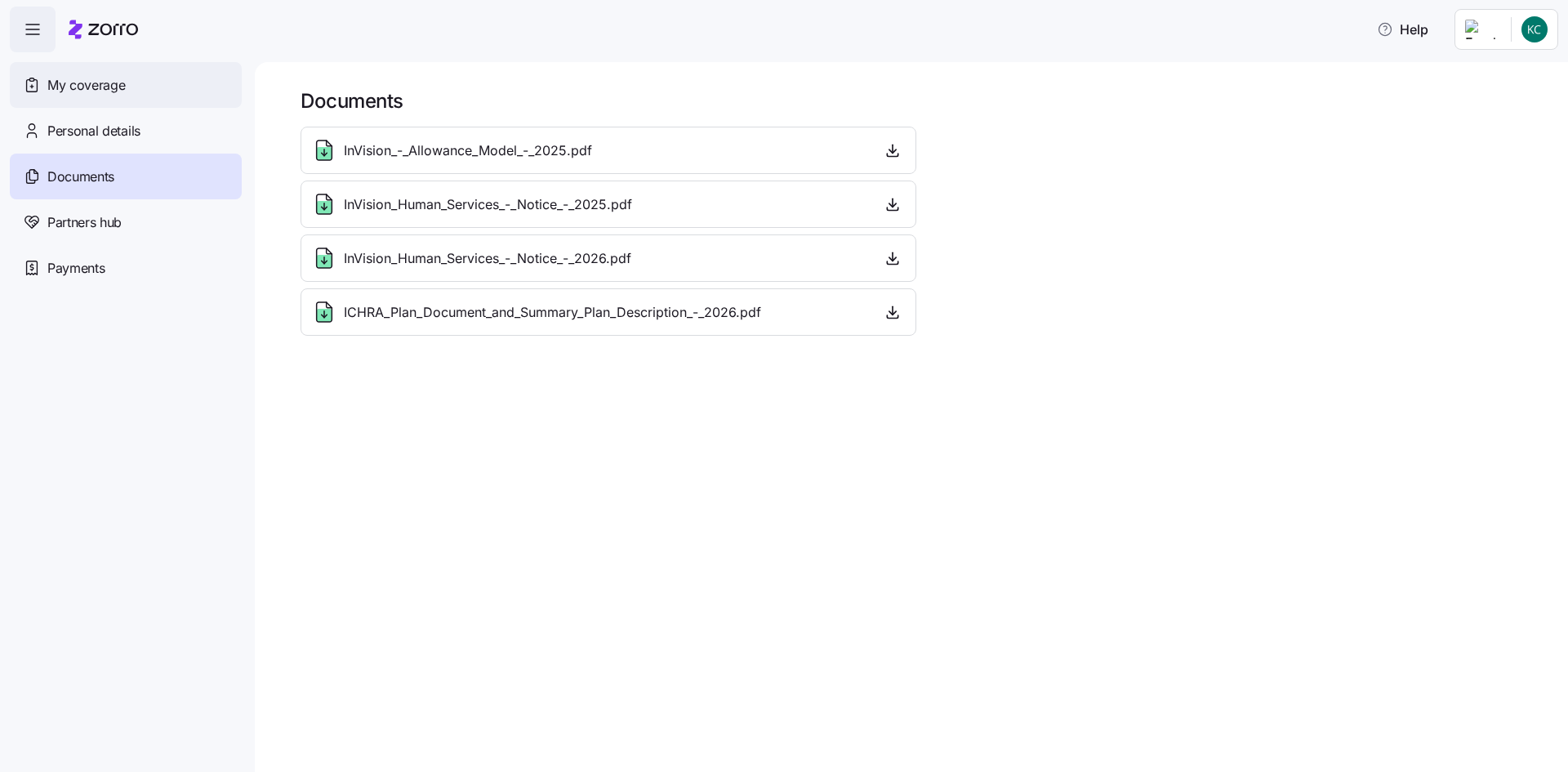
click at [53, 77] on span "My coverage" at bounding box center [87, 86] width 78 height 21
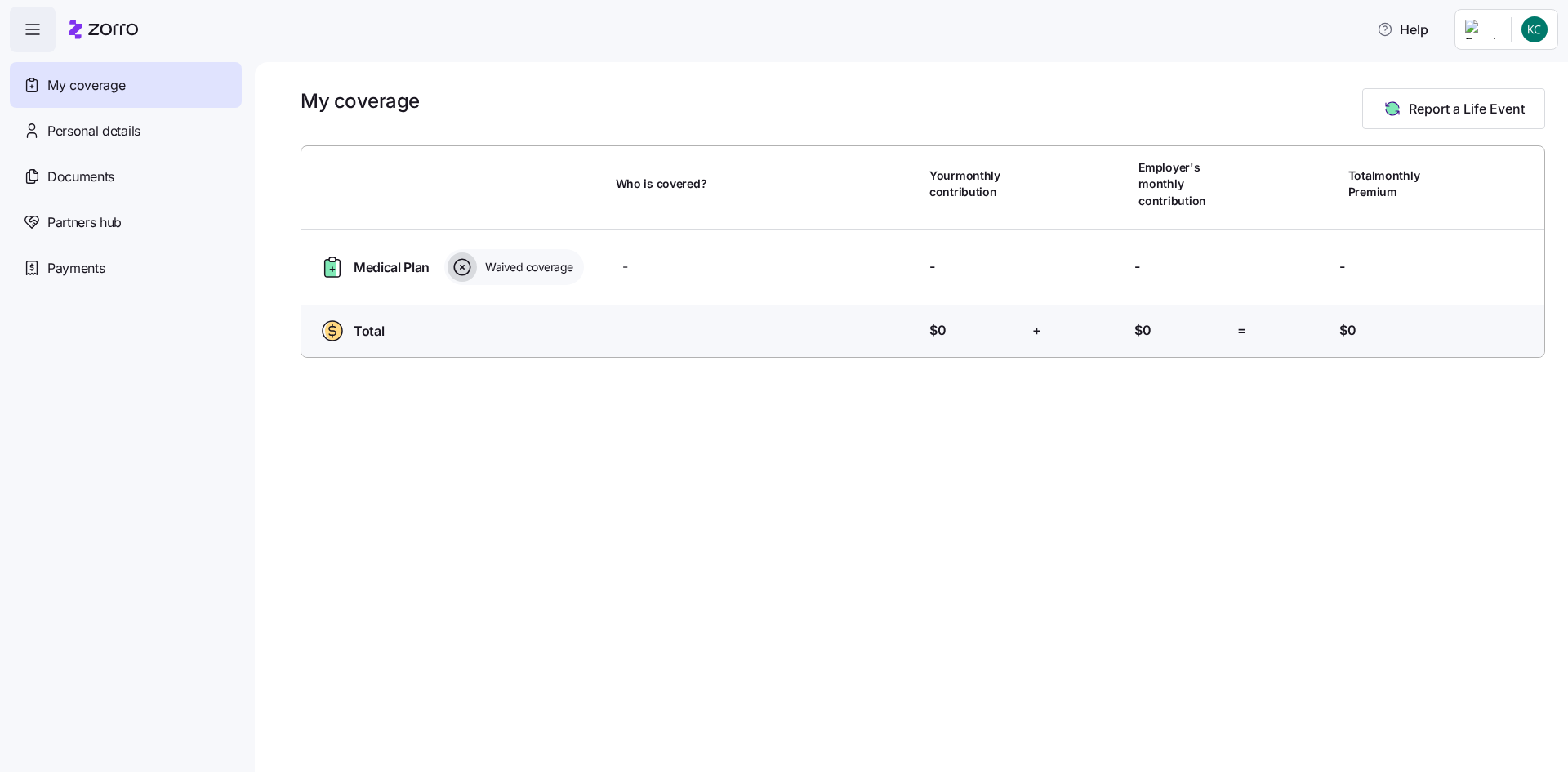
click at [24, 39] on icon "button" at bounding box center [33, 30] width 20 height 20
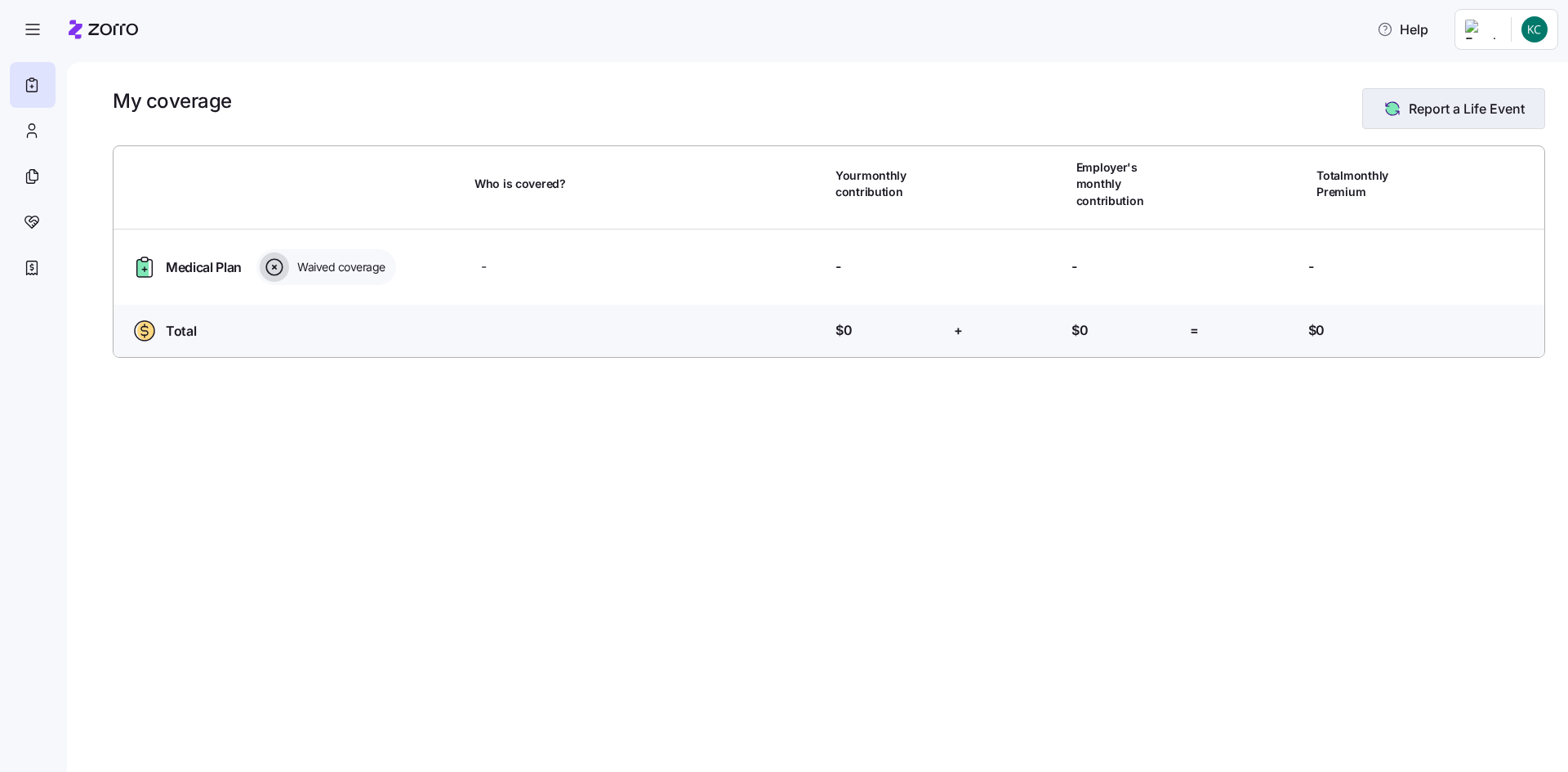
click at [1422, 97] on button "Report a Life Event" at bounding box center [1454, 108] width 183 height 41
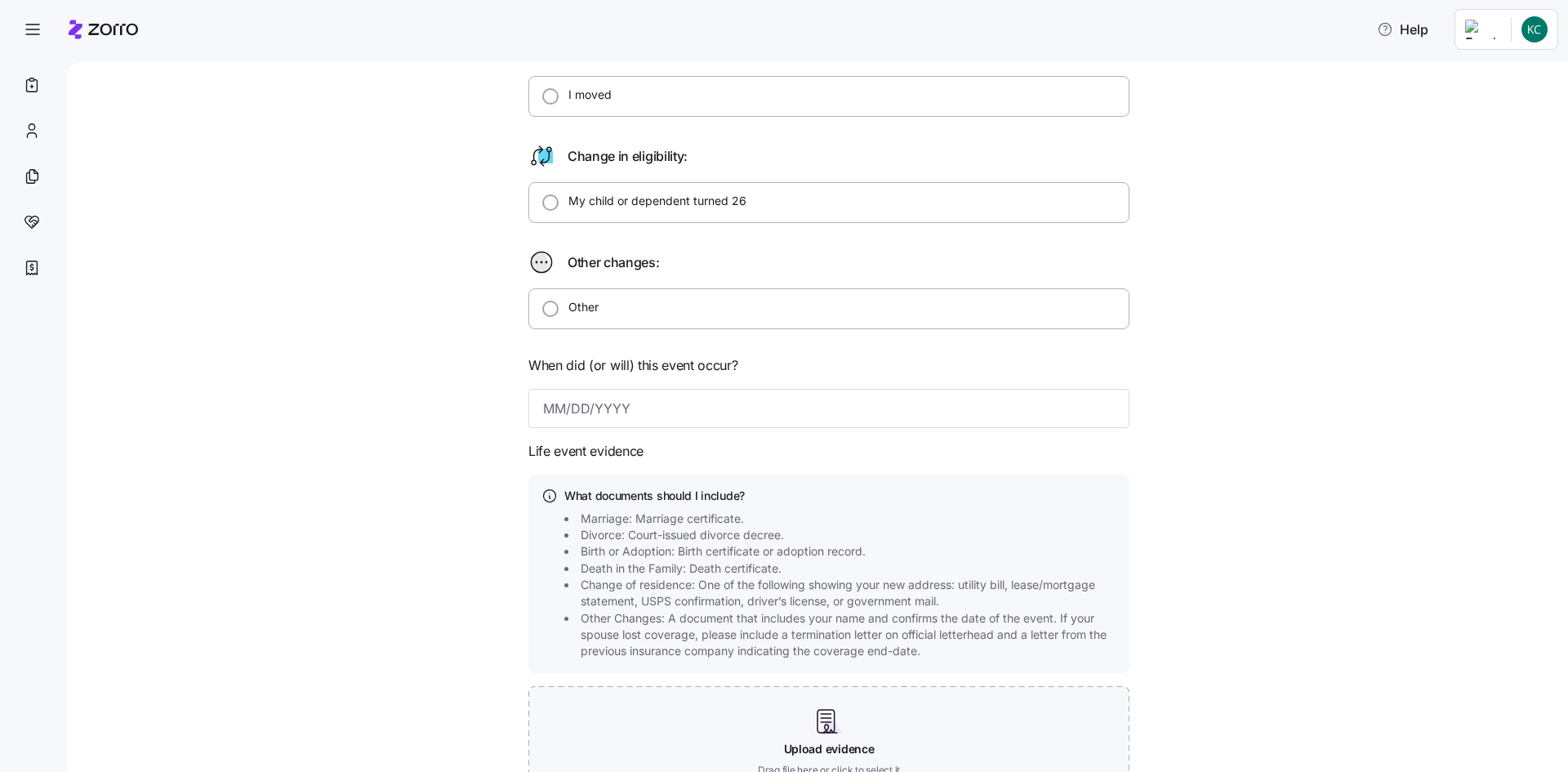
scroll to position [387, 0]
click at [782, 308] on div "Other" at bounding box center [828, 312] width 601 height 41
radio input "true"
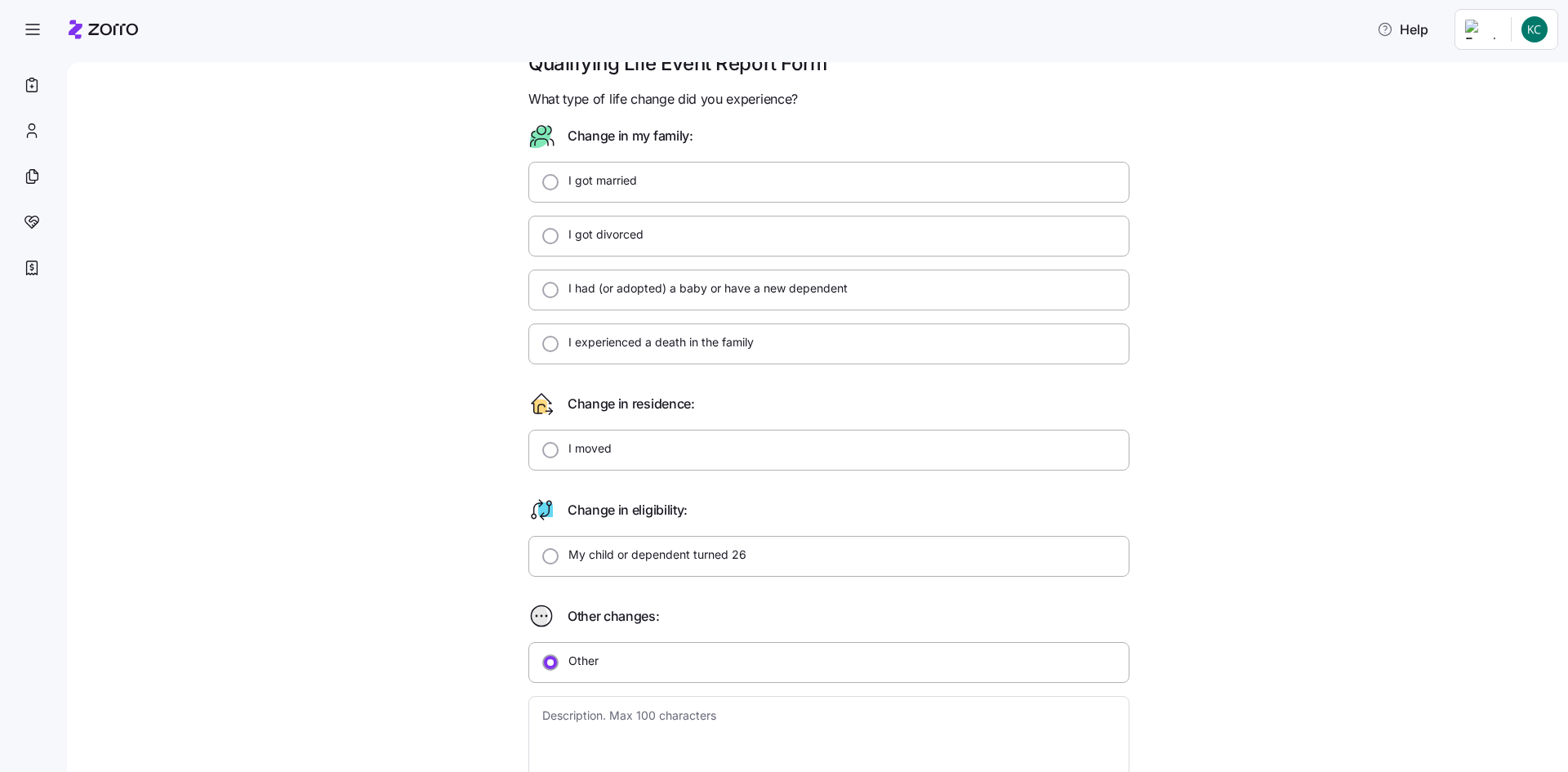
scroll to position [0, 0]
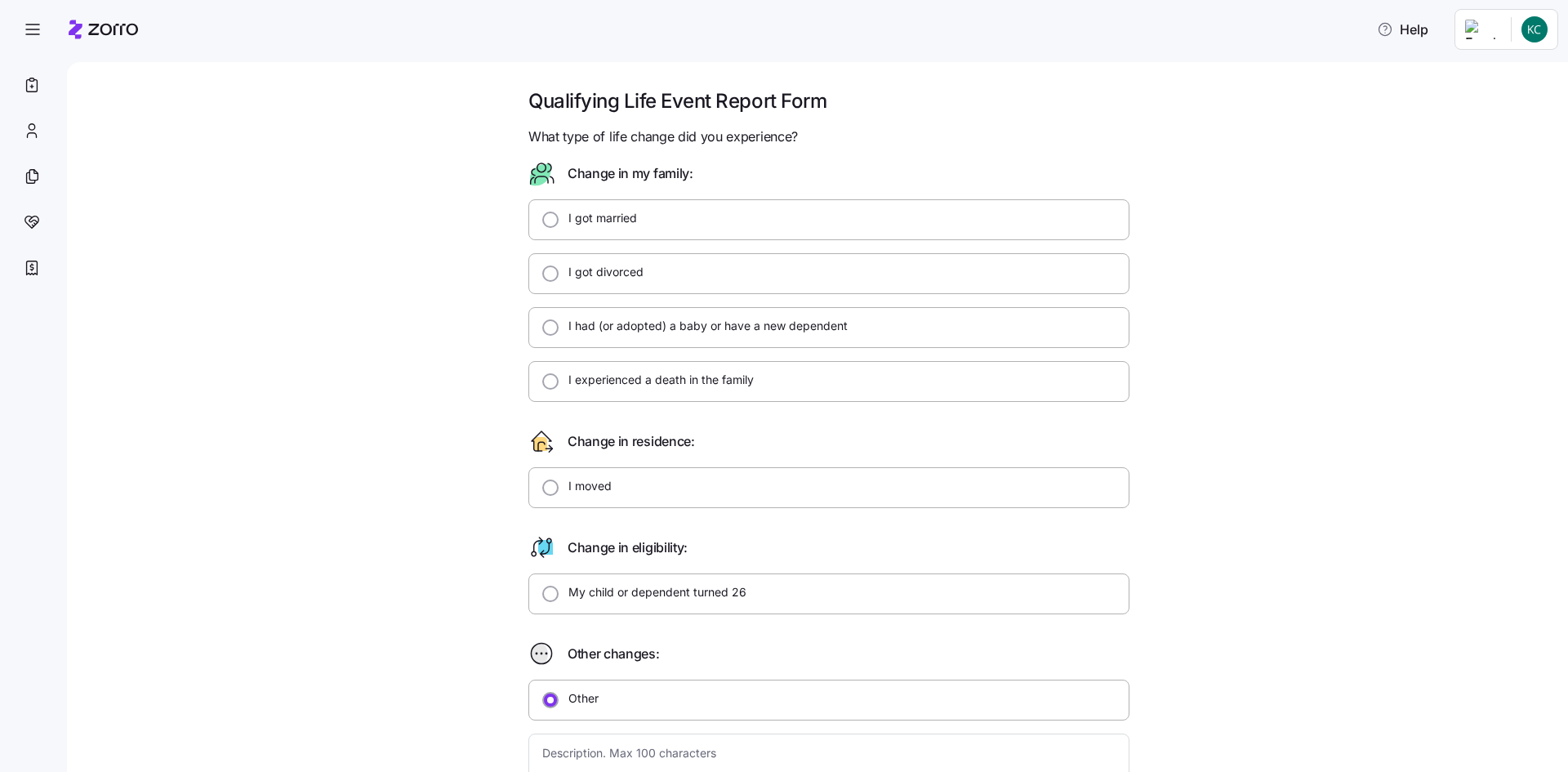
click at [725, 482] on div "I moved" at bounding box center [828, 487] width 601 height 41
radio input "true"
click at [75, 28] on icon at bounding box center [76, 29] width 14 height 19
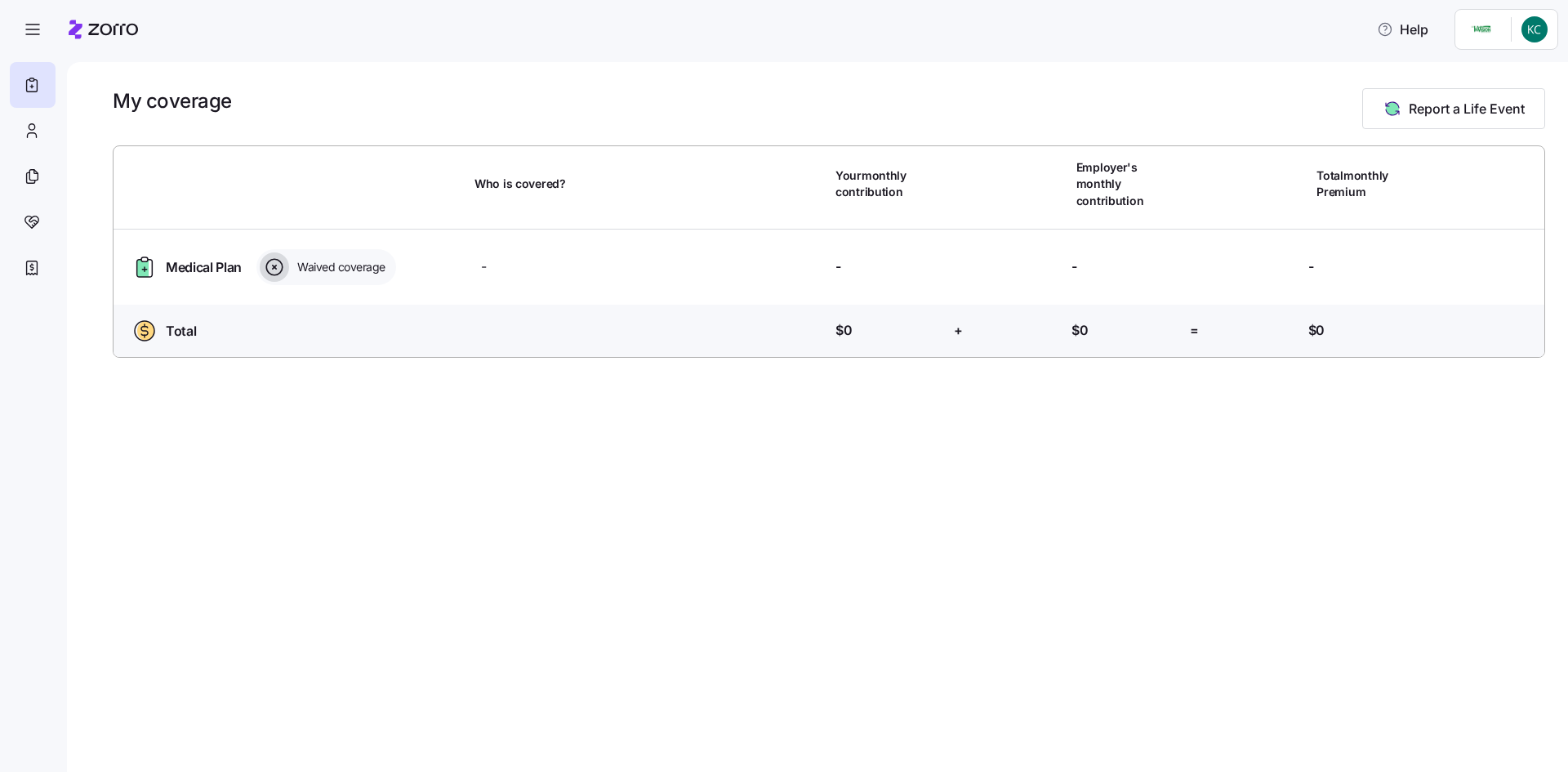
click at [273, 253] on icon at bounding box center [274, 268] width 30 height 30
click at [527, 70] on div "My coverage Report a Life Event Who is covered? Your monthly contribution Emplo…" at bounding box center [816, 417] width 1500 height 710
click at [37, 183] on icon at bounding box center [32, 177] width 18 height 20
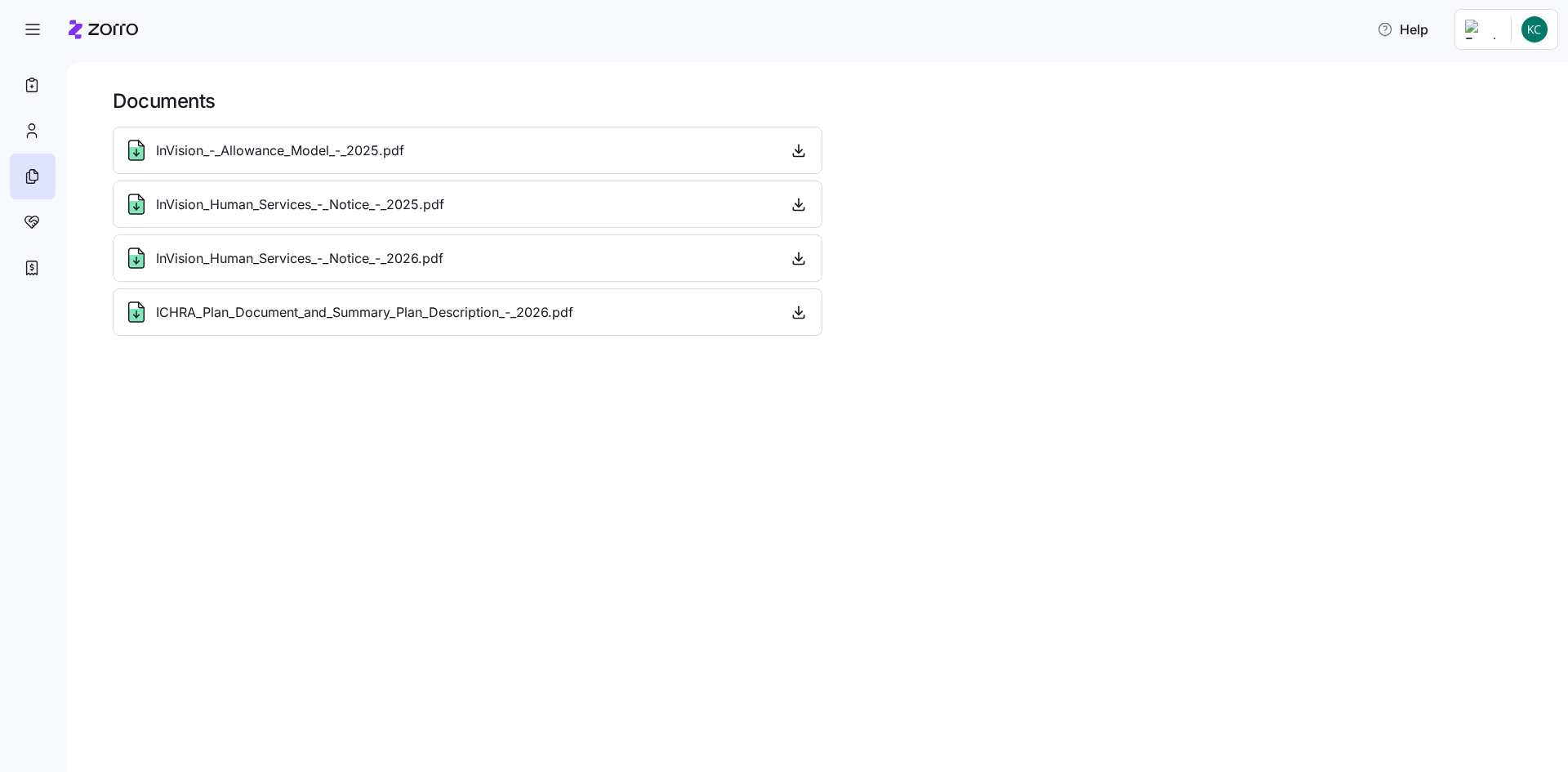
click at [225, 256] on span "InVision_Human_Services_-_Notice_-_2026.pdf" at bounding box center [299, 259] width 287 height 21
click at [440, 251] on span "InVision_Human_Services_-_Notice_-_2026.pdf" at bounding box center [299, 259] width 287 height 21
click at [787, 261] on span "button" at bounding box center [798, 258] width 25 height 25
click at [786, 261] on span "button" at bounding box center [798, 258] width 25 height 25
click at [467, 267] on div "InVision_Human_Services_-_Notice_-_2026.pdf" at bounding box center [467, 258] width 688 height 26
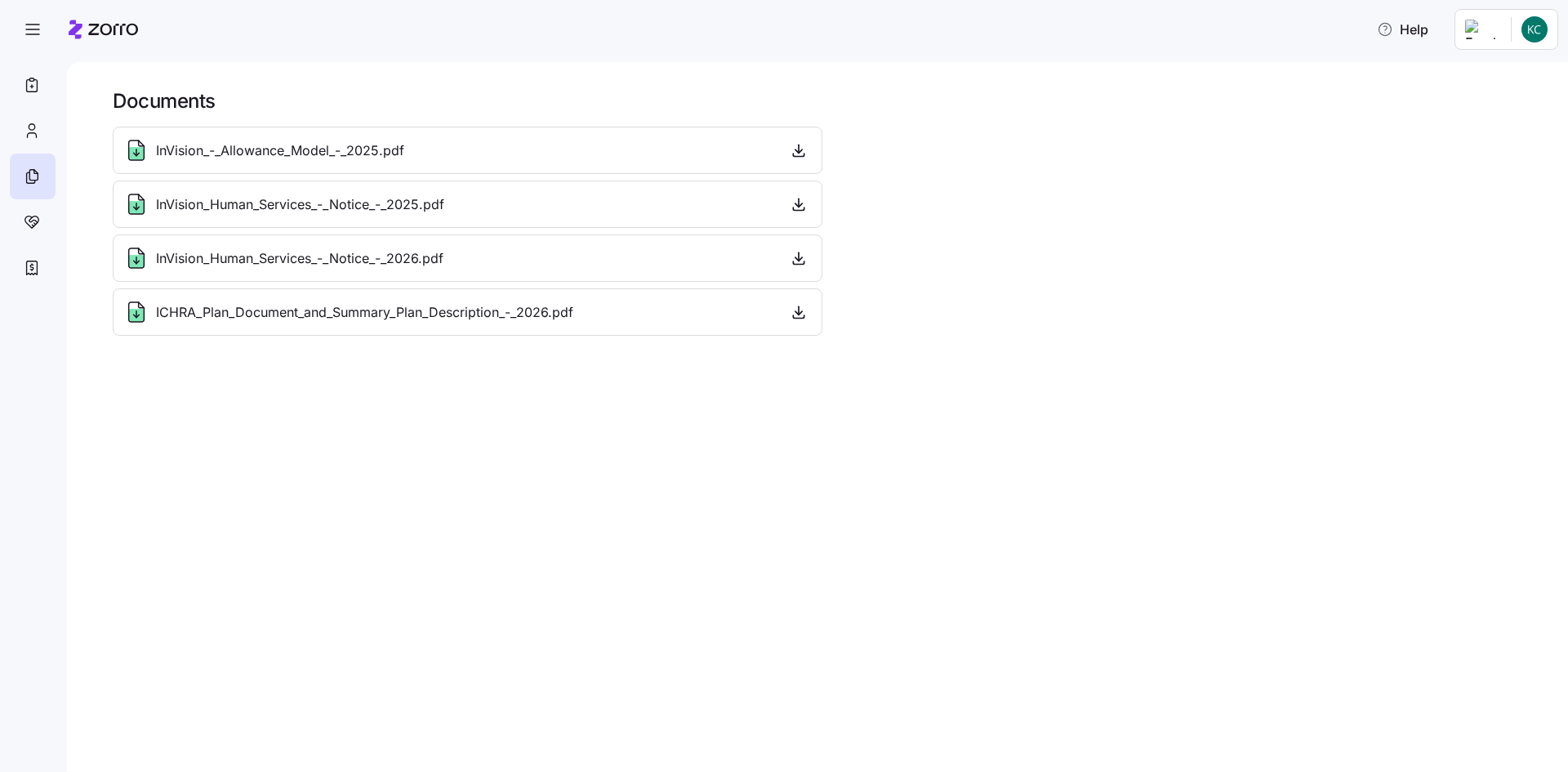
click at [322, 257] on span "InVision_Human_Services_-_Notice_-_2026.pdf" at bounding box center [299, 259] width 287 height 21
click at [162, 256] on span "InVision_Human_Services_-_Notice_-_2026.pdf" at bounding box center [299, 259] width 287 height 21
click at [126, 258] on icon at bounding box center [136, 258] width 26 height 26
click at [144, 256] on icon at bounding box center [137, 259] width 16 height 20
click at [800, 261] on icon "button" at bounding box center [798, 258] width 16 height 16
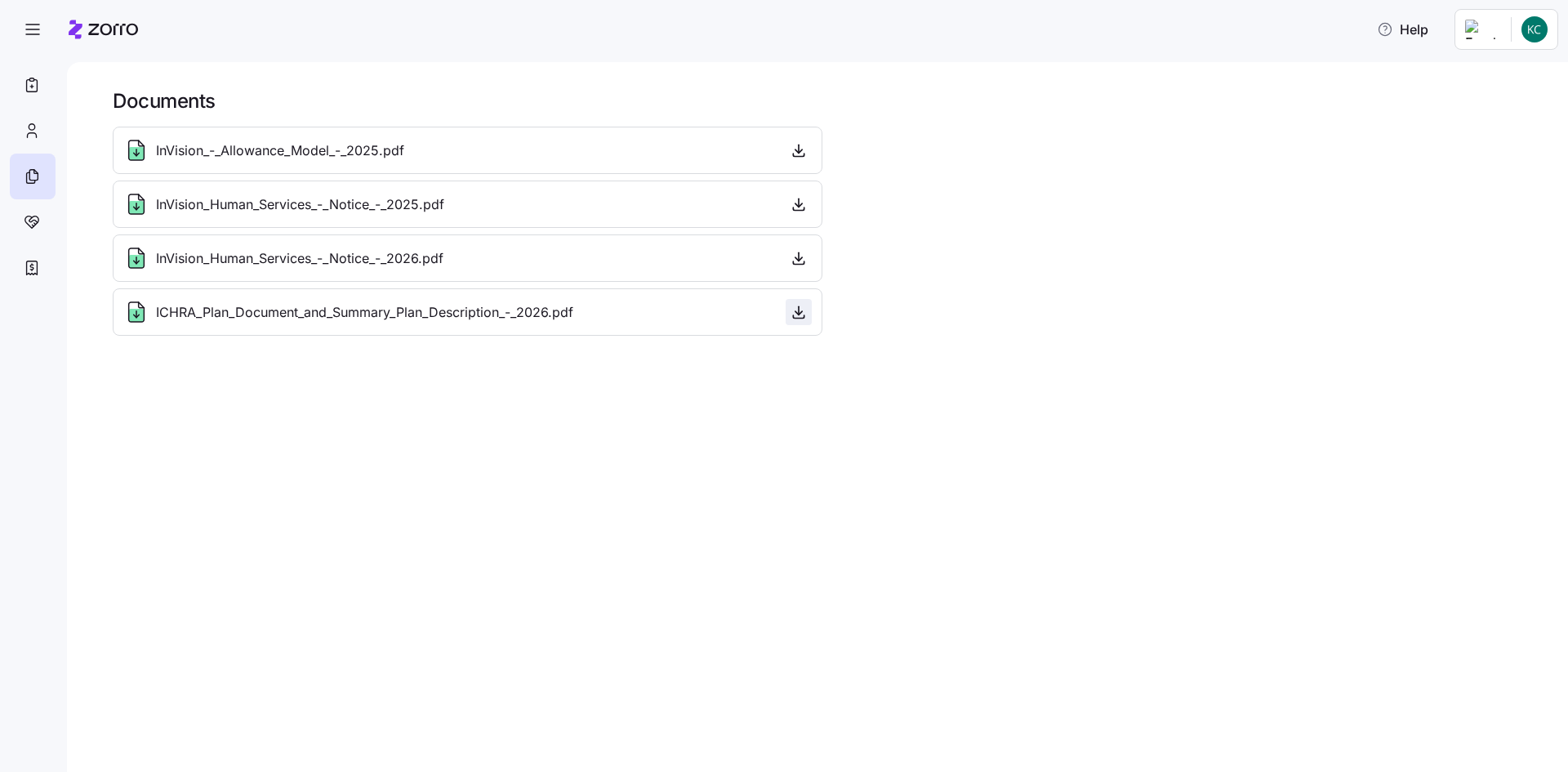
click at [795, 311] on icon "button" at bounding box center [798, 311] width 16 height 16
click at [107, 22] on icon at bounding box center [103, 30] width 70 height 20
